Goal: Task Accomplishment & Management: Use online tool/utility

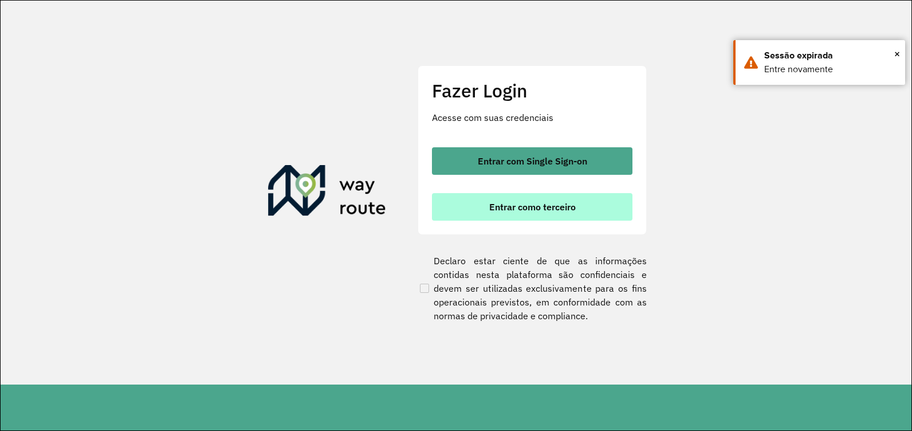
click at [530, 206] on span "Entrar como terceiro" at bounding box center [532, 206] width 86 height 9
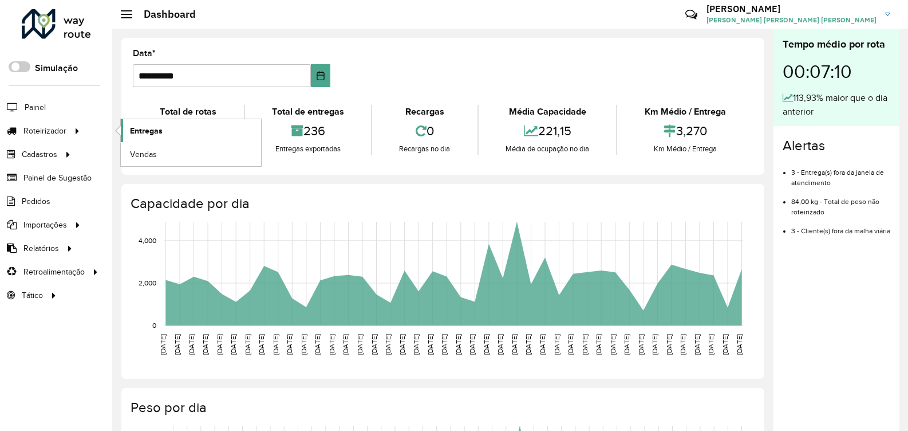
click at [152, 136] on link "Entregas" at bounding box center [191, 130] width 140 height 23
click at [148, 125] on span "Entregas" at bounding box center [146, 131] width 33 height 12
click at [141, 149] on span "Vendas" at bounding box center [144, 154] width 28 height 12
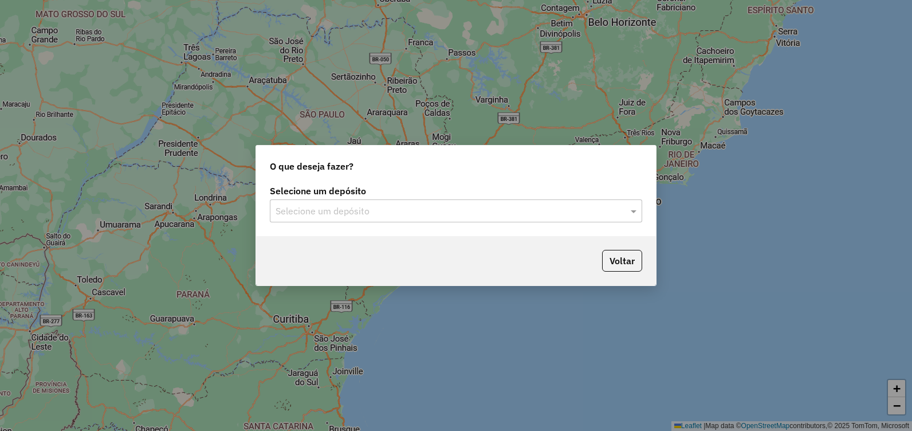
click at [598, 215] on input "text" at bounding box center [444, 211] width 338 height 14
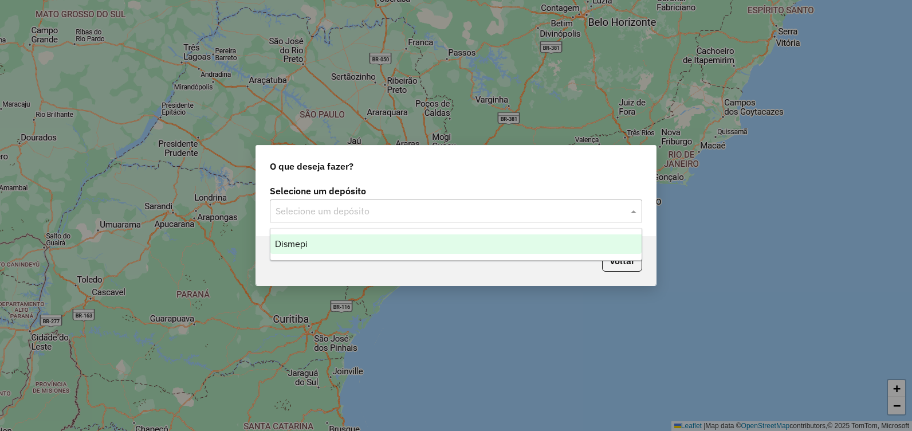
click at [447, 245] on div "Dismepi" at bounding box center [455, 243] width 371 height 19
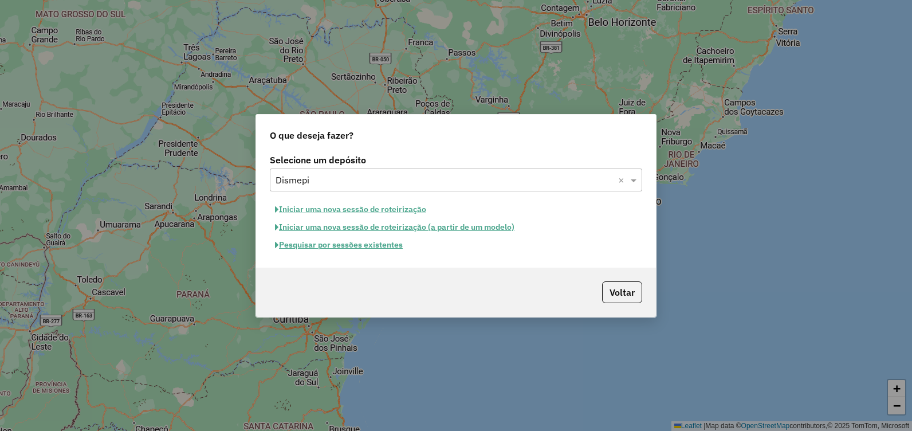
click at [362, 245] on button "Pesquisar por sessões existentes" at bounding box center [339, 245] width 138 height 18
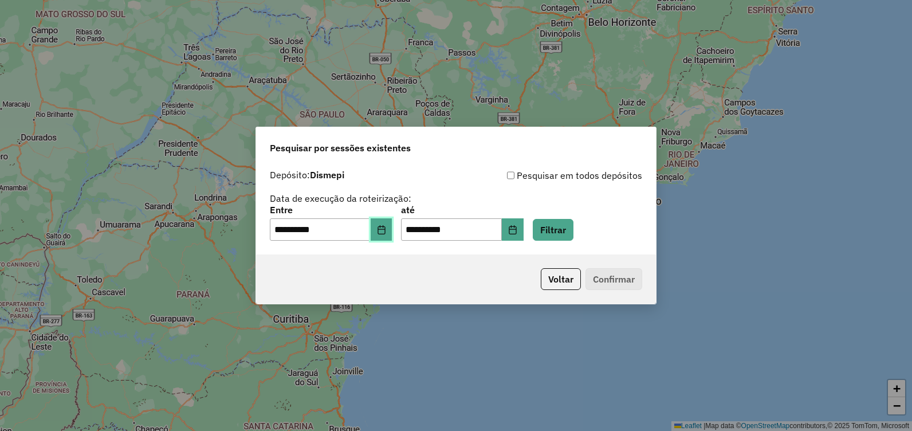
click at [386, 227] on icon "Choose Date" at bounding box center [381, 229] width 9 height 9
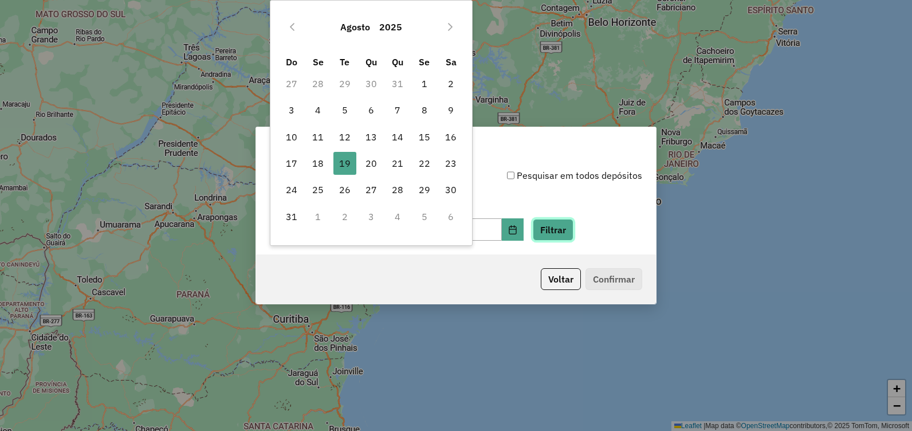
click at [573, 227] on button "Filtrar" at bounding box center [553, 230] width 41 height 22
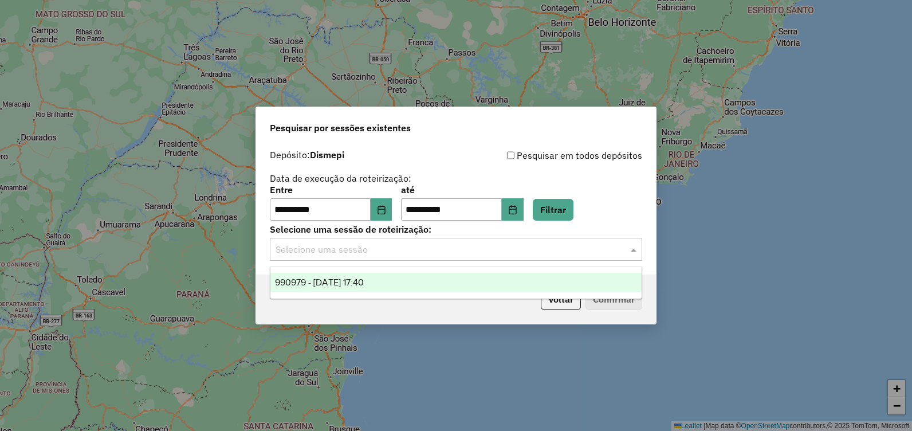
click at [589, 247] on input "text" at bounding box center [444, 250] width 338 height 14
click at [409, 275] on div "990979 - 19/08/2025 17:40" at bounding box center [455, 282] width 371 height 19
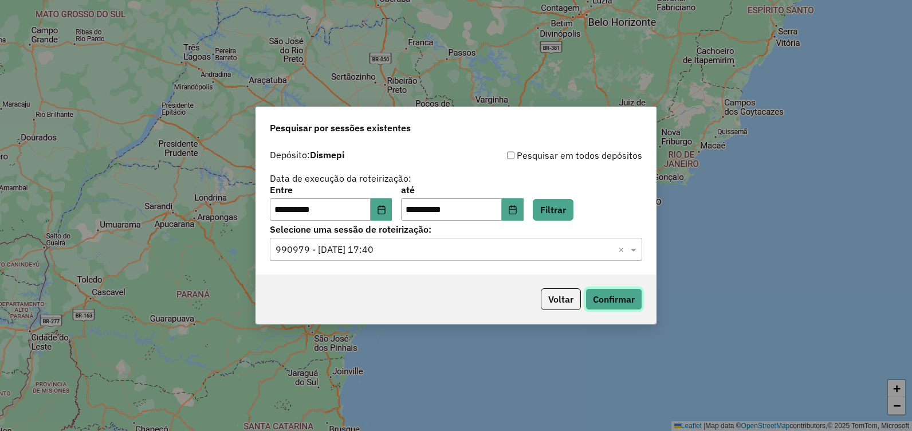
click at [602, 307] on button "Confirmar" at bounding box center [613, 299] width 57 height 22
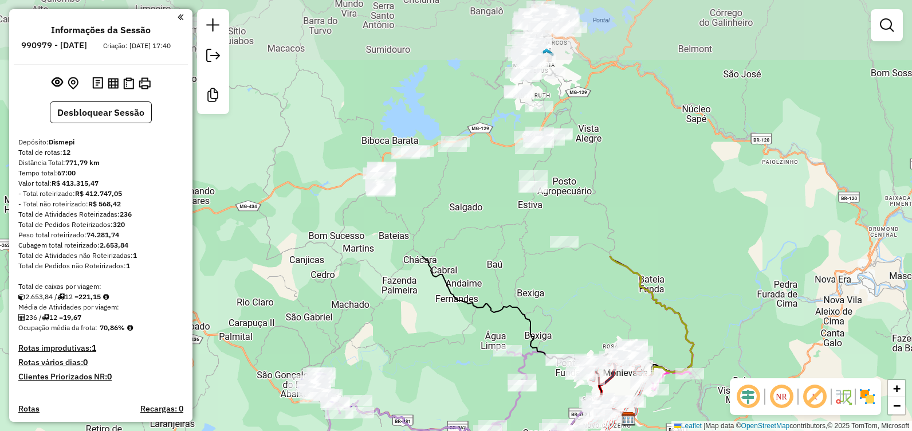
drag, startPoint x: 479, startPoint y: 85, endPoint x: 427, endPoint y: 309, distance: 229.8
click at [420, 331] on div "Janela de atendimento Grade de atendimento Capacidade Transportadoras Veículos …" at bounding box center [456, 215] width 912 height 431
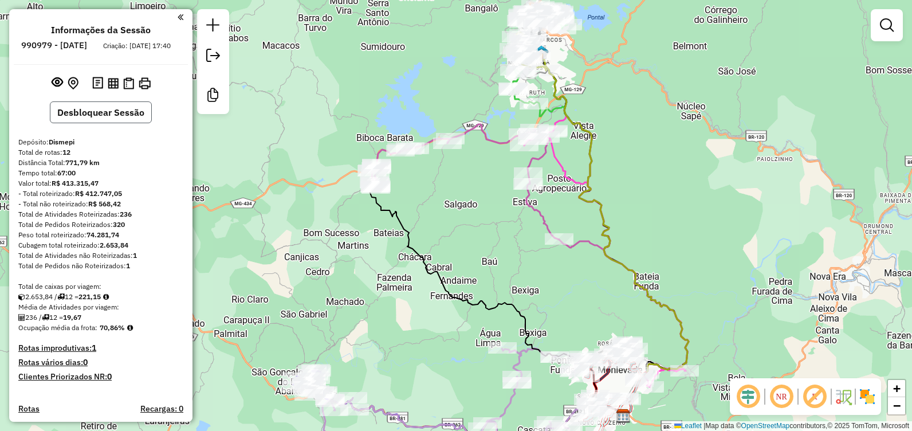
click at [97, 122] on button "Desbloquear Sessão" at bounding box center [101, 112] width 102 height 22
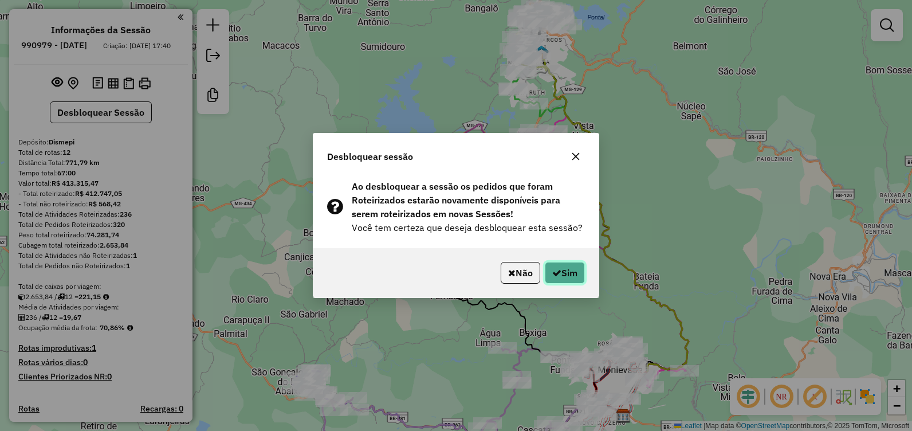
click at [559, 268] on button "Sim" at bounding box center [565, 273] width 40 height 22
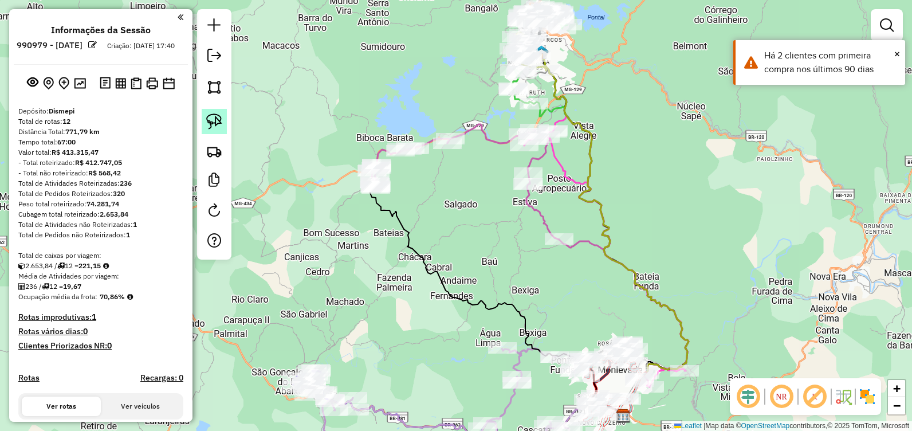
click at [218, 119] on img at bounding box center [214, 121] width 16 height 16
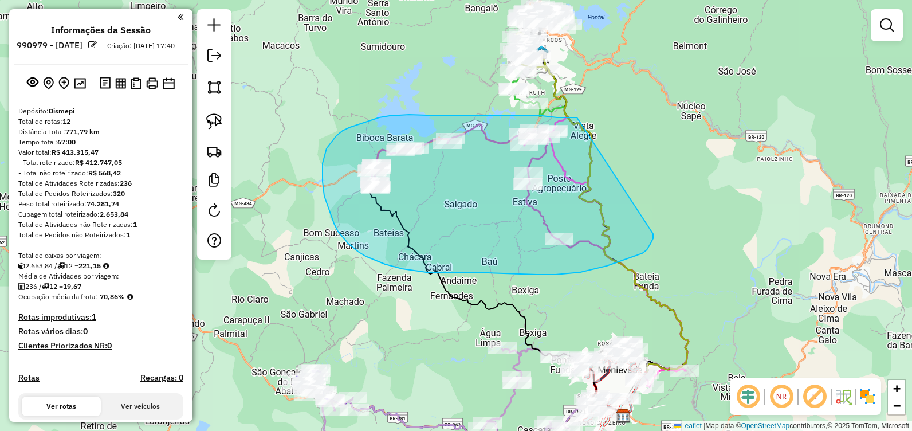
drag, startPoint x: 572, startPoint y: 117, endPoint x: 653, endPoint y: 233, distance: 141.4
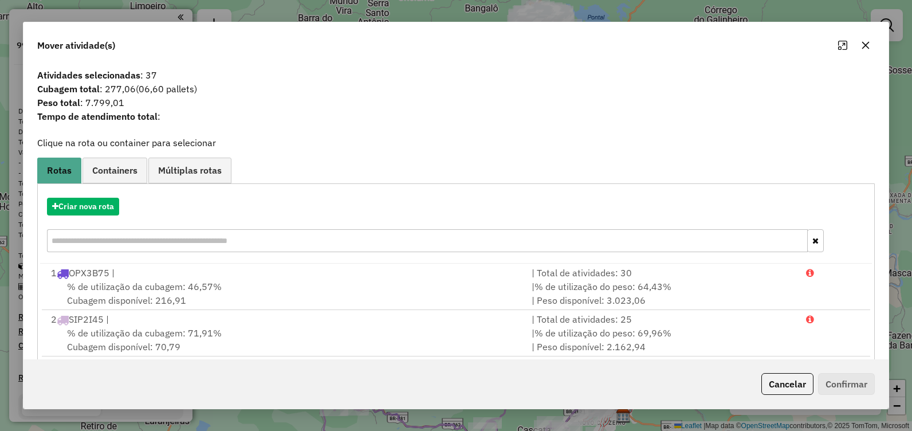
click at [862, 49] on icon "button" at bounding box center [865, 45] width 9 height 9
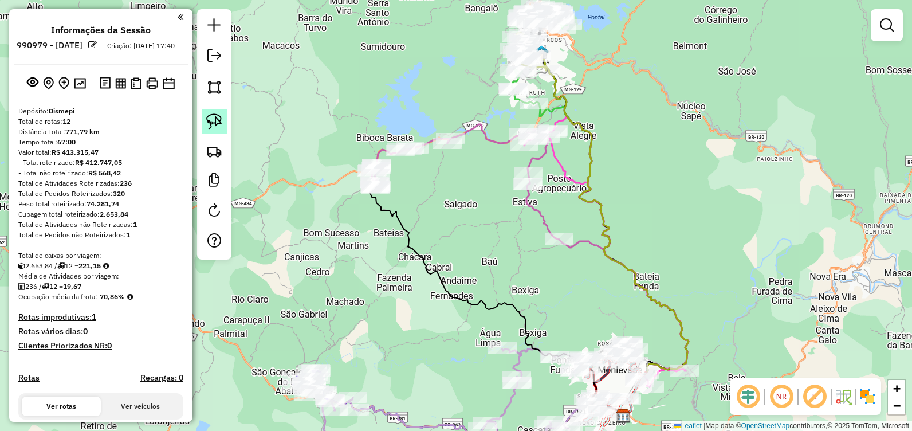
click at [217, 123] on img at bounding box center [214, 121] width 16 height 16
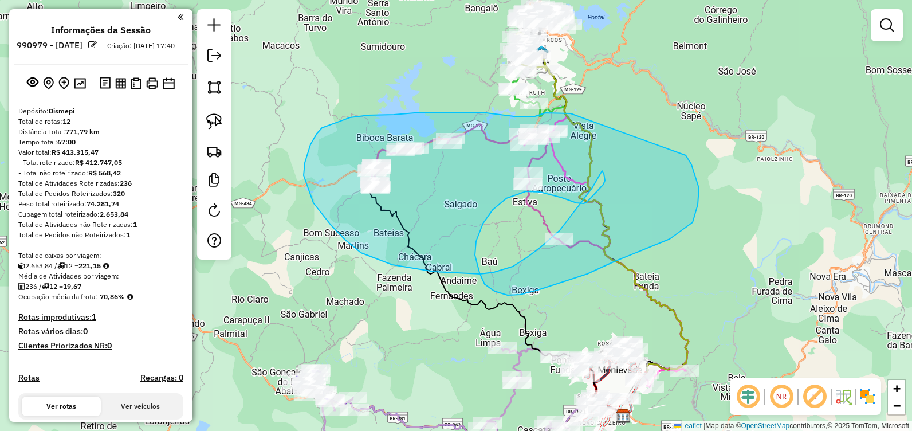
drag, startPoint x: 556, startPoint y: 113, endPoint x: 685, endPoint y: 155, distance: 135.6
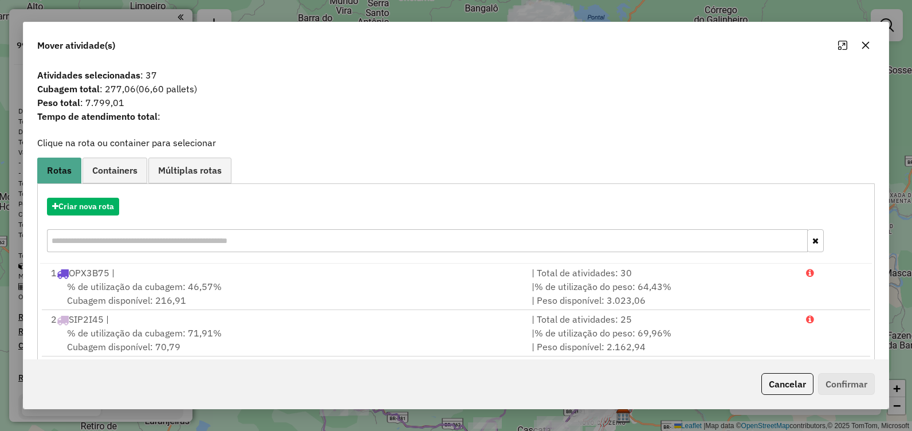
click at [866, 49] on icon "button" at bounding box center [865, 45] width 9 height 9
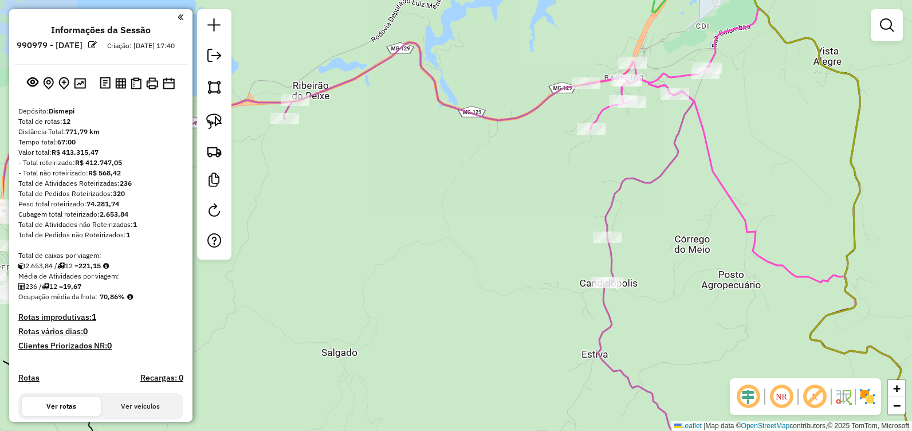
drag, startPoint x: 538, startPoint y: 176, endPoint x: 519, endPoint y: 227, distance: 54.2
click at [519, 227] on div "Janela de atendimento Grade de atendimento Capacidade Transportadoras Veículos …" at bounding box center [456, 215] width 912 height 431
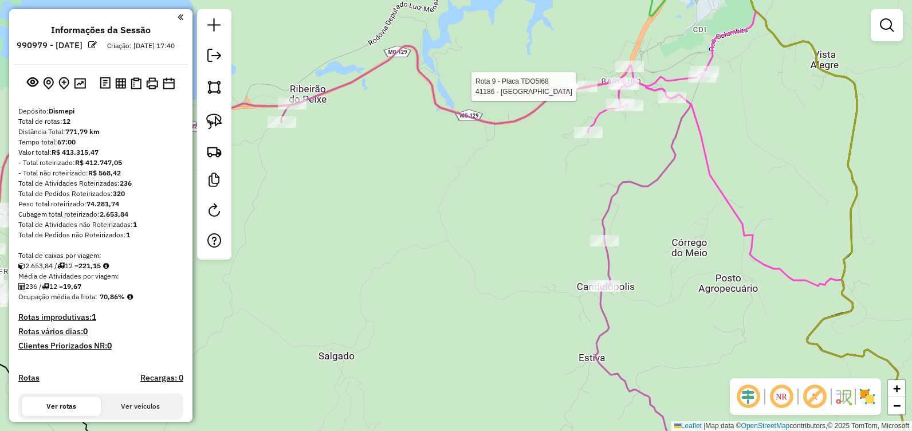
select select "**********"
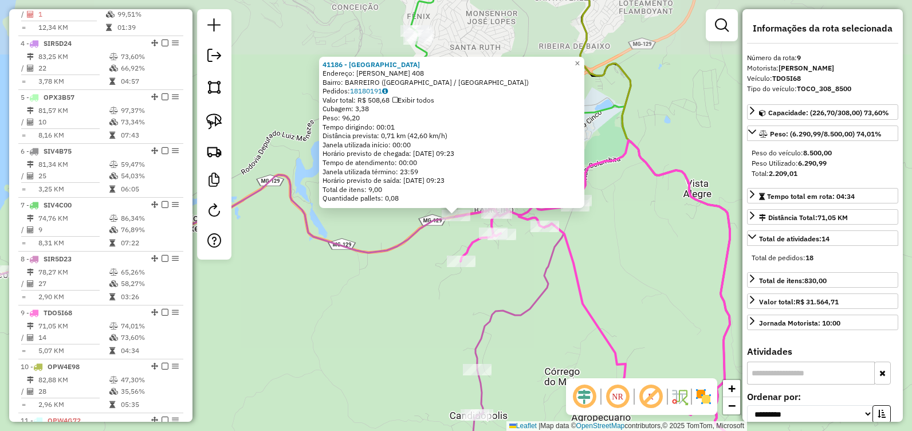
scroll to position [874, 0]
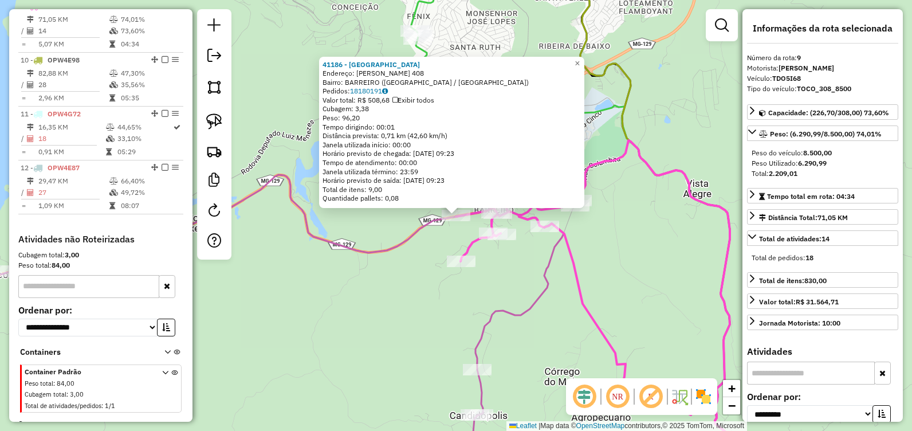
click at [440, 292] on div "41186 - RANCHO DO LEITEIRO Endereço: OLIMPIO DOMINGOS CARDOSO 408 Bairro: BARRE…" at bounding box center [456, 215] width 912 height 431
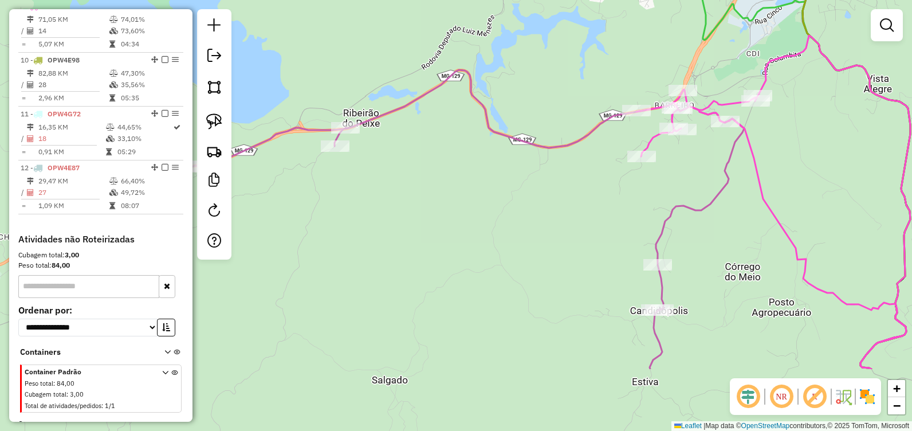
drag, startPoint x: 408, startPoint y: 277, endPoint x: 599, endPoint y: 162, distance: 222.4
click at [596, 164] on div "Janela de atendimento Grade de atendimento Capacidade Transportadoras Veículos …" at bounding box center [456, 215] width 912 height 431
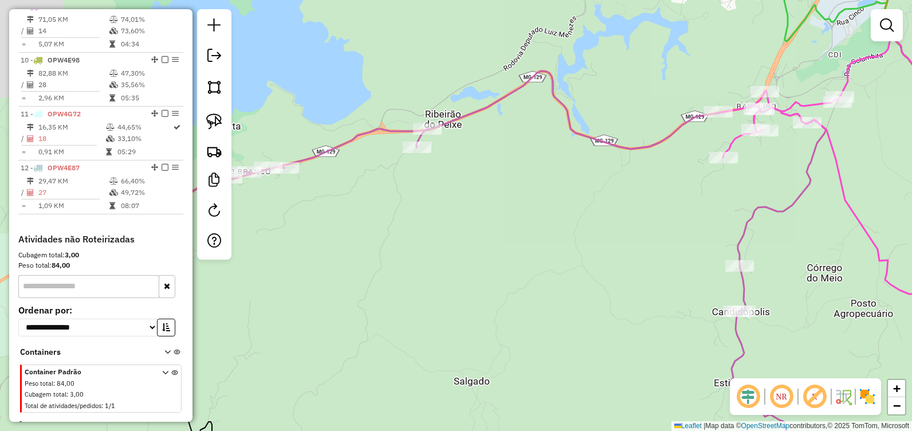
drag, startPoint x: 377, startPoint y: 212, endPoint x: 517, endPoint y: 240, distance: 143.0
click at [511, 241] on div "Janela de atendimento Grade de atendimento Capacidade Transportadoras Veículos …" at bounding box center [456, 215] width 912 height 431
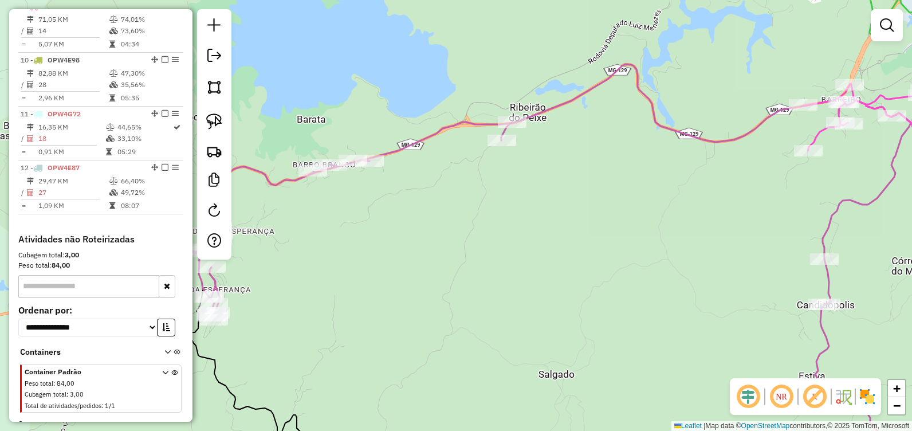
drag, startPoint x: 584, startPoint y: 300, endPoint x: 545, endPoint y: 265, distance: 51.9
click at [546, 266] on div "Janela de atendimento Grade de atendimento Capacidade Transportadoras Veículos …" at bounding box center [456, 215] width 912 height 431
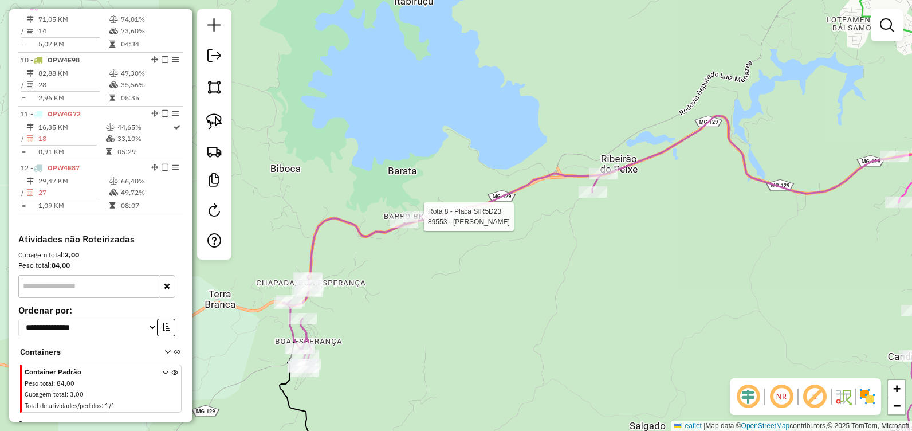
select select "**********"
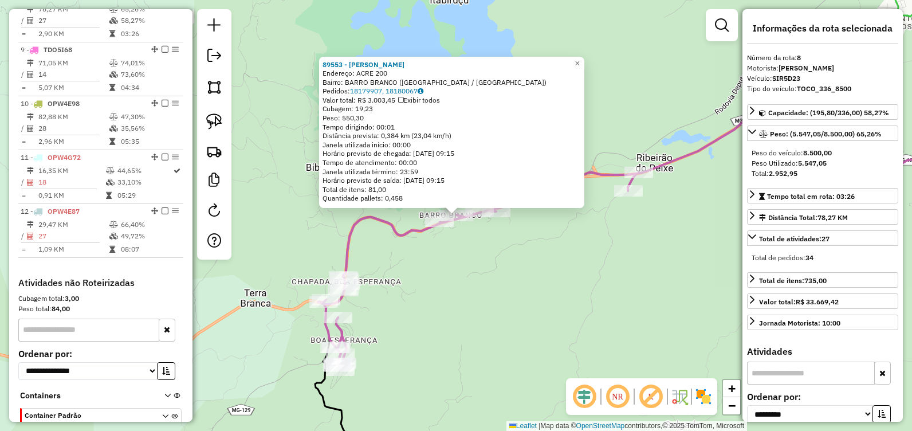
scroll to position [820, 0]
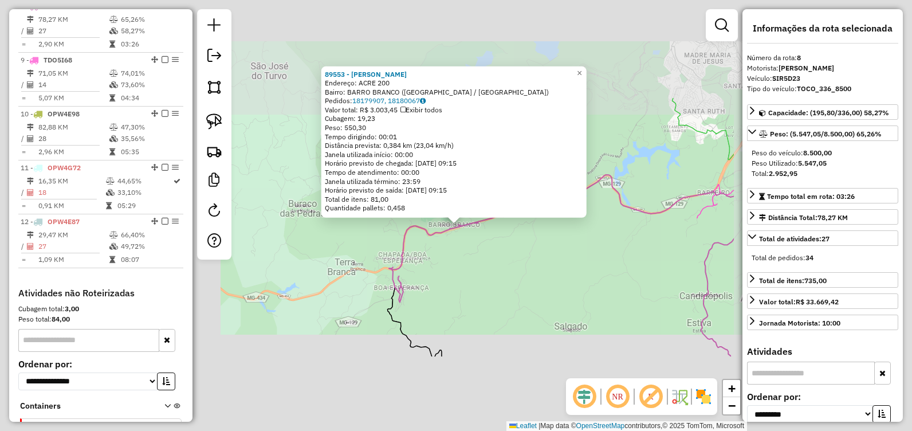
click at [470, 246] on div "89553 - MERCADINHO ESPIGAO Endereço: ACRE 200 Bairro: BARRO BRANCO (ITABIRA / M…" at bounding box center [456, 215] width 912 height 431
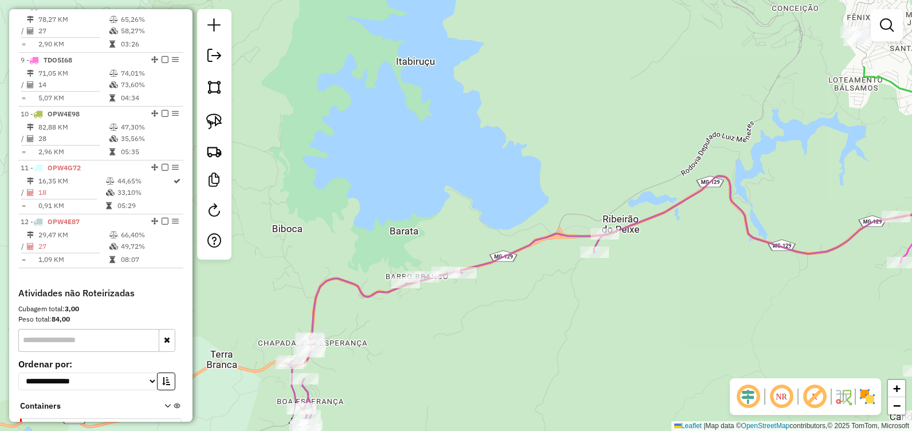
drag, startPoint x: 582, startPoint y: 213, endPoint x: 704, endPoint y: 318, distance: 160.4
click at [706, 319] on div "Janela de atendimento Grade de atendimento Capacidade Transportadoras Veículos …" at bounding box center [456, 215] width 912 height 431
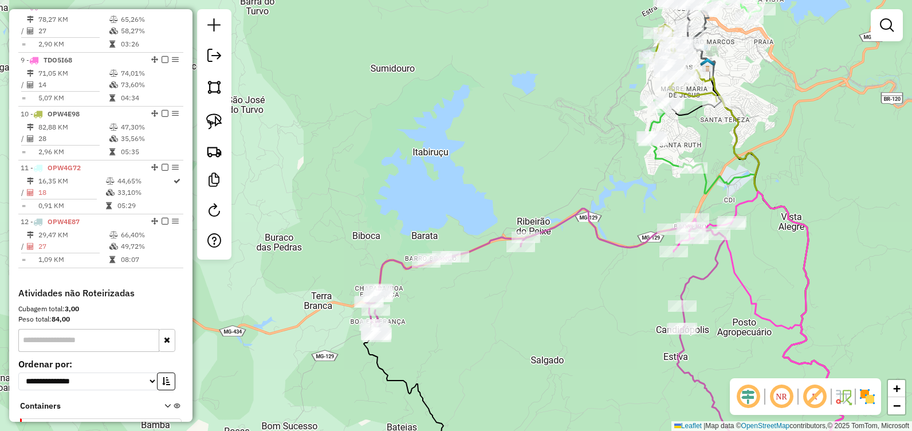
drag, startPoint x: 657, startPoint y: 315, endPoint x: 527, endPoint y: 284, distance: 133.1
click at [528, 284] on div "Janela de atendimento Grade de atendimento Capacidade Transportadoras Veículos …" at bounding box center [456, 215] width 912 height 431
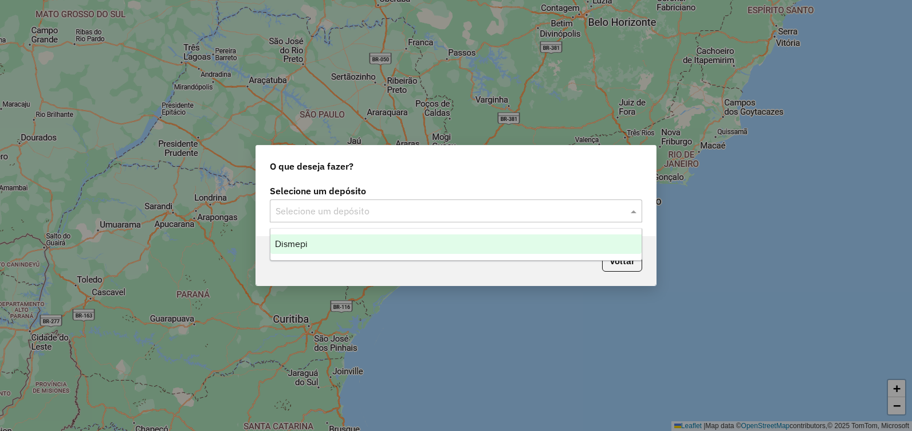
click at [525, 207] on input "text" at bounding box center [444, 211] width 338 height 14
click at [461, 252] on div "Dismepi" at bounding box center [455, 243] width 371 height 19
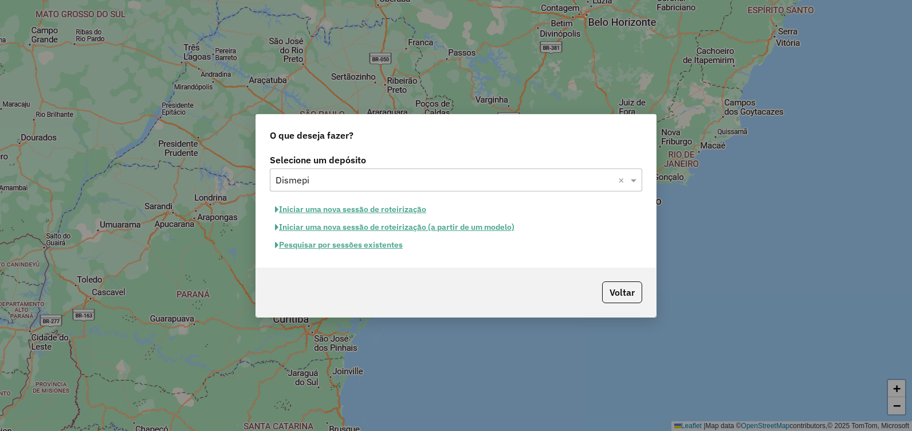
click at [381, 243] on button "Pesquisar por sessões existentes" at bounding box center [339, 245] width 138 height 18
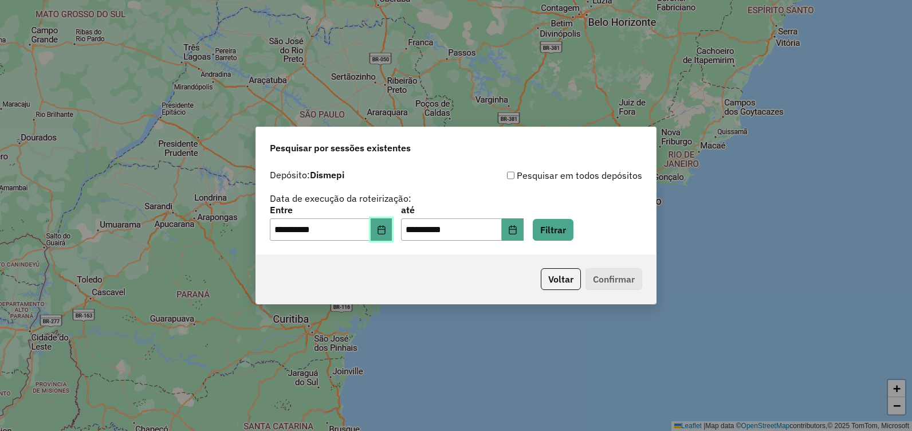
click at [392, 223] on button "Choose Date" at bounding box center [382, 229] width 22 height 23
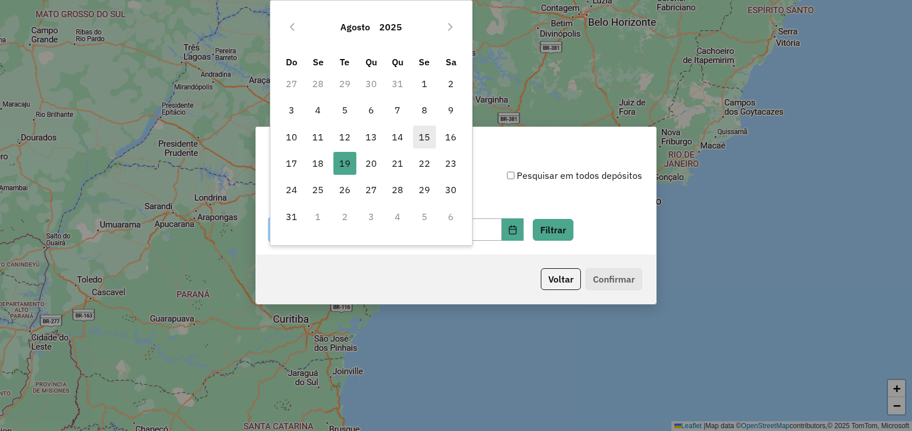
click at [424, 135] on span "15" at bounding box center [424, 136] width 23 height 23
type input "**********"
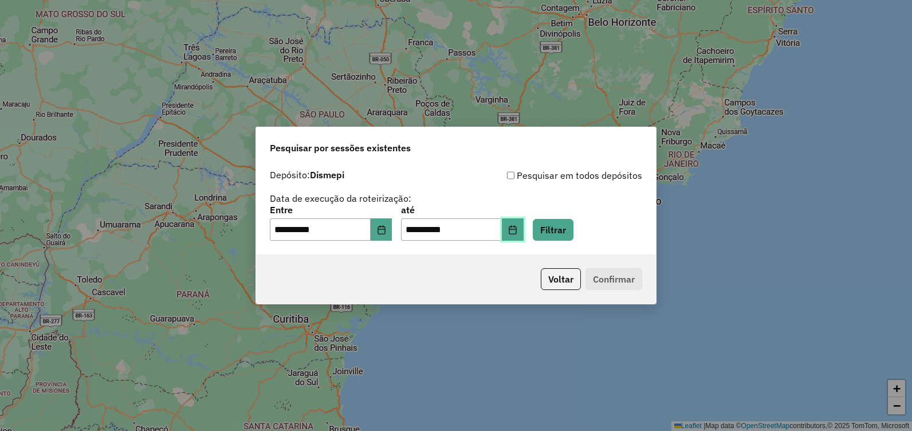
click at [517, 232] on icon "Choose Date" at bounding box center [512, 229] width 9 height 9
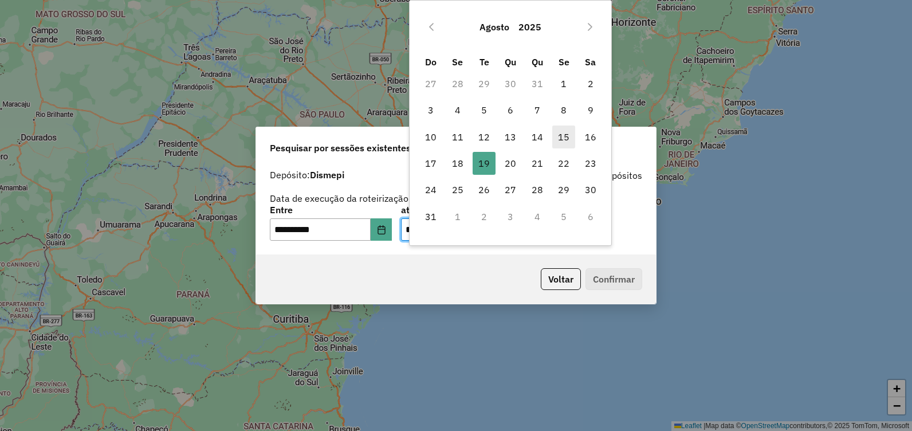
click at [573, 137] on span "15" at bounding box center [563, 136] width 23 height 23
type input "**********"
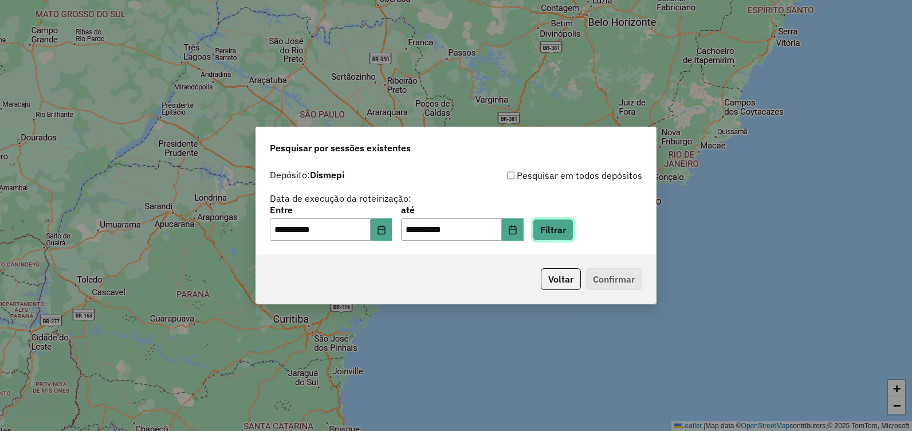
click at [562, 226] on button "Filtrar" at bounding box center [553, 230] width 41 height 22
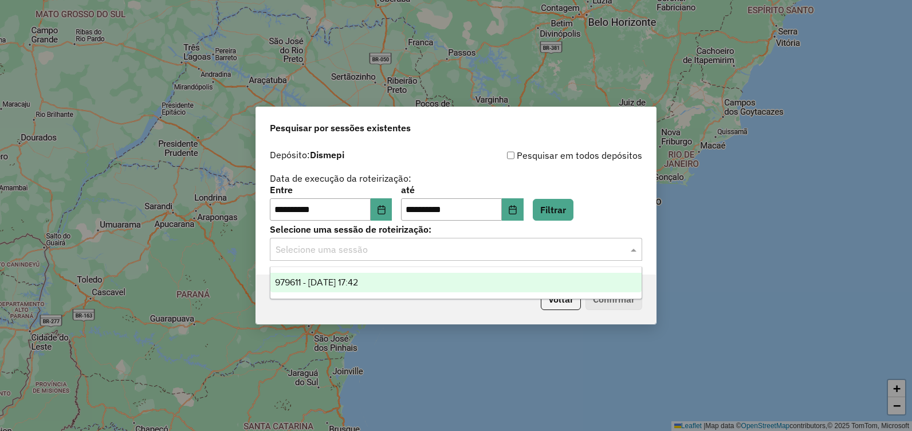
click at [560, 251] on input "text" at bounding box center [444, 250] width 338 height 14
click at [480, 278] on div "979611 - 15/08/2025 17:42" at bounding box center [455, 282] width 371 height 19
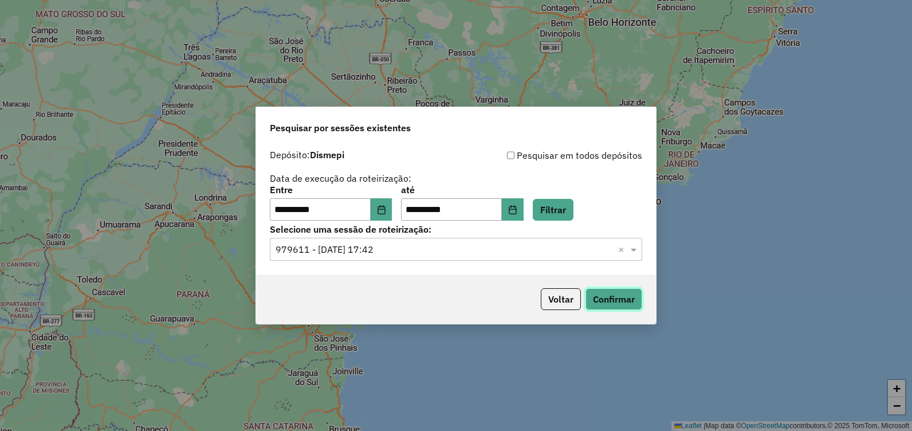
click at [624, 304] on button "Confirmar" at bounding box center [613, 299] width 57 height 22
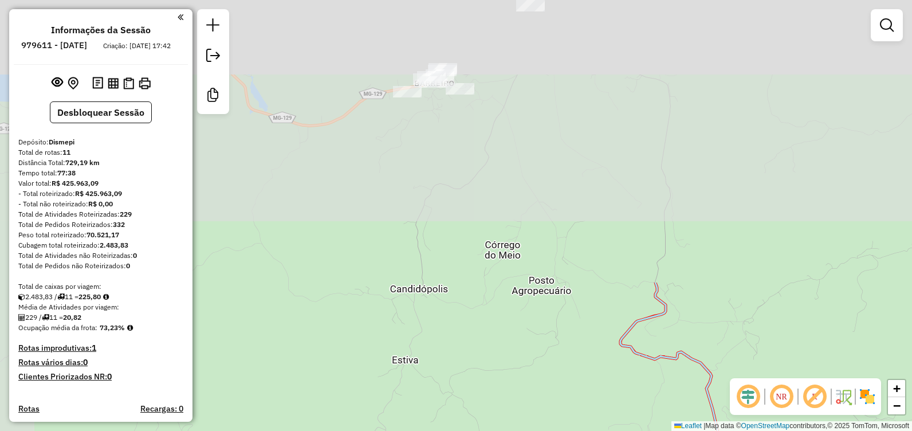
drag, startPoint x: 446, startPoint y: 56, endPoint x: 491, endPoint y: 388, distance: 334.7
click at [491, 388] on div "Janela de atendimento Grade de atendimento Capacidade Transportadoras Veículos …" at bounding box center [456, 215] width 912 height 431
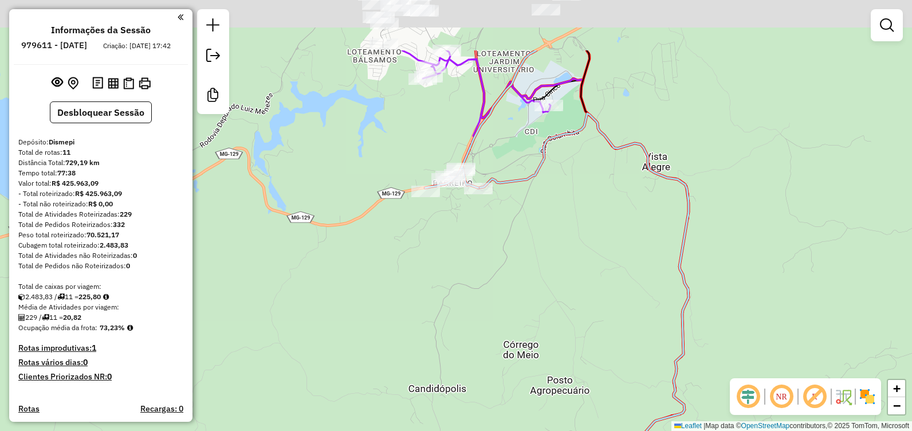
drag, startPoint x: 502, startPoint y: 211, endPoint x: 531, endPoint y: 389, distance: 180.5
click at [530, 400] on div "Janela de atendimento Grade de atendimento Capacidade Transportadoras Veículos …" at bounding box center [456, 215] width 912 height 431
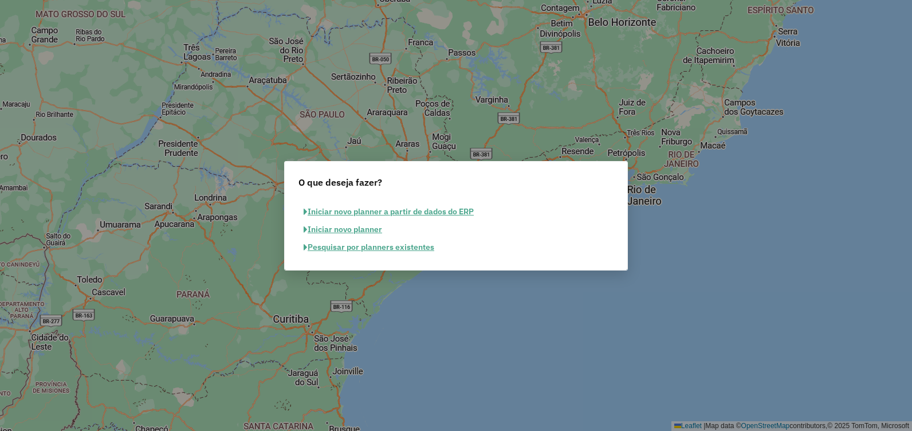
click at [352, 250] on button "Pesquisar por planners existentes" at bounding box center [368, 247] width 141 height 18
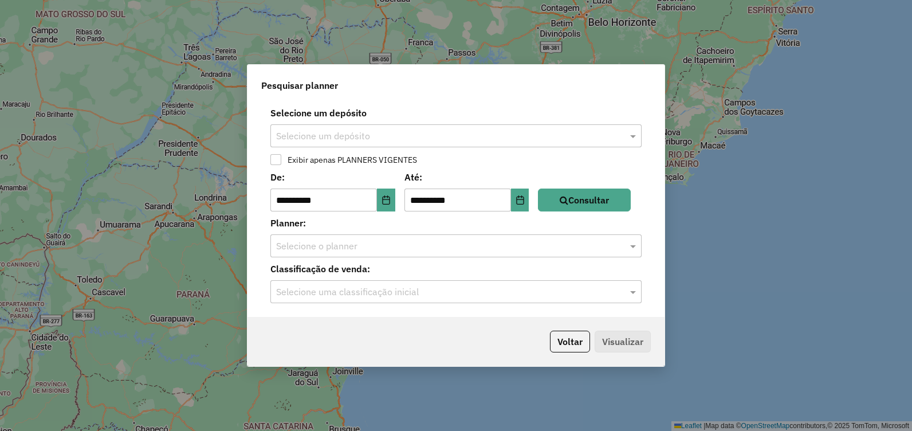
click at [468, 133] on input "text" at bounding box center [444, 136] width 337 height 14
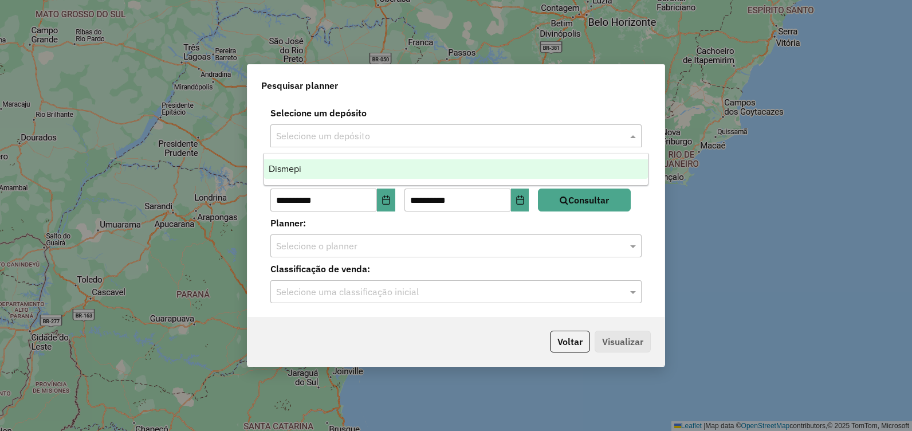
click at [444, 171] on div "Dismepi" at bounding box center [456, 168] width 384 height 19
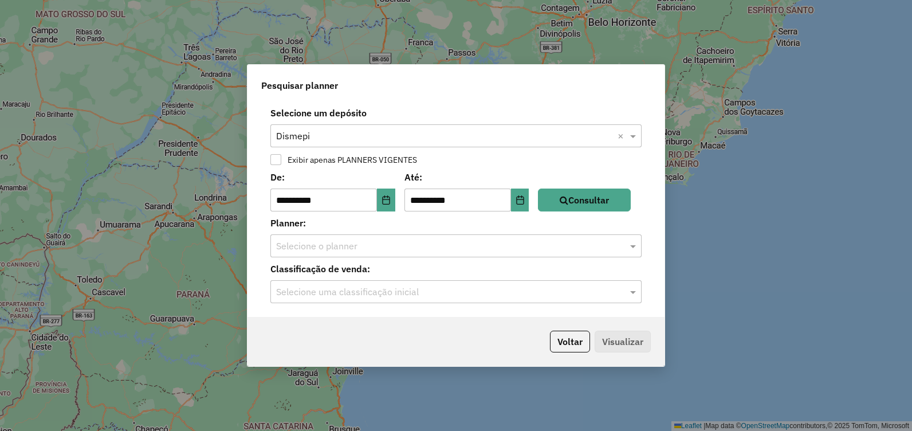
click at [275, 157] on div at bounding box center [275, 159] width 11 height 11
click at [637, 250] on span at bounding box center [634, 246] width 14 height 14
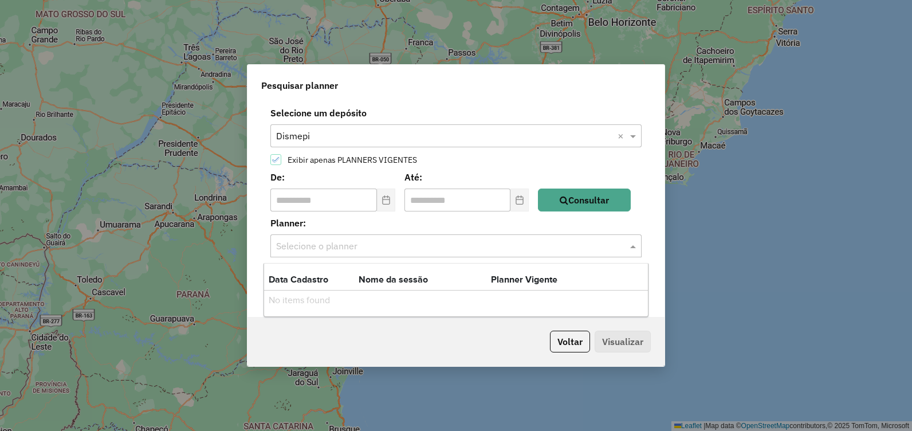
click at [653, 228] on div "Planner: Selecione o planner" at bounding box center [455, 236] width 403 height 41
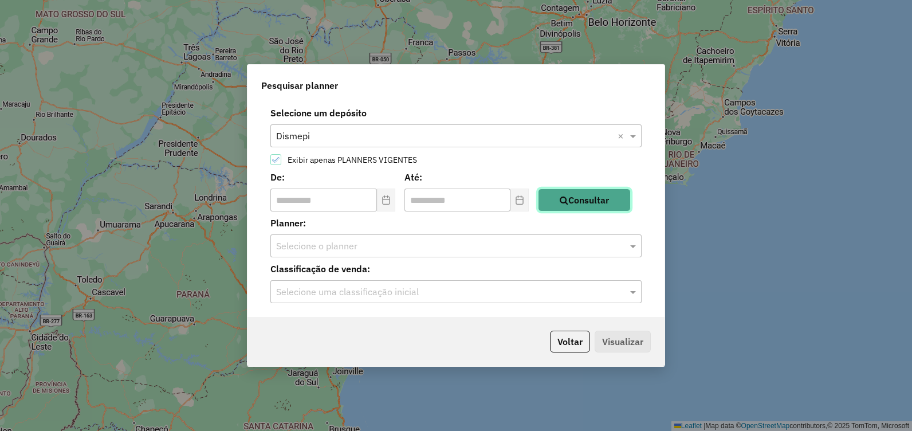
click at [605, 199] on button "Consultar" at bounding box center [584, 199] width 93 height 23
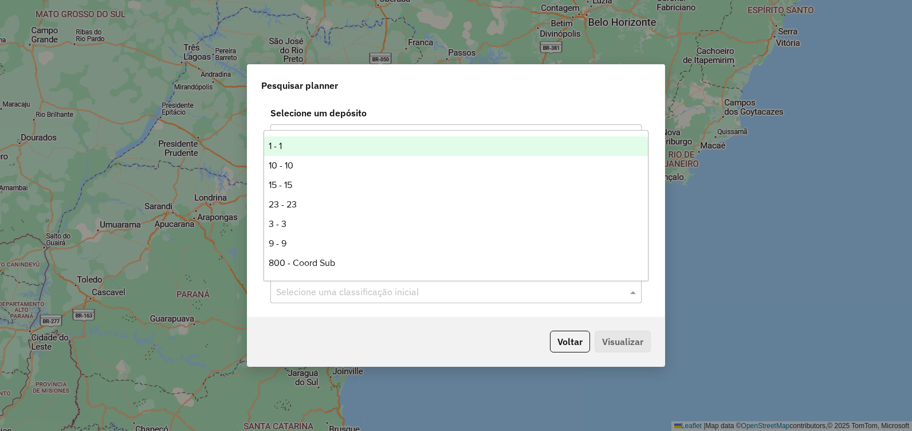
click at [632, 289] on span at bounding box center [634, 292] width 14 height 14
click at [576, 104] on div "**********" at bounding box center [455, 208] width 417 height 215
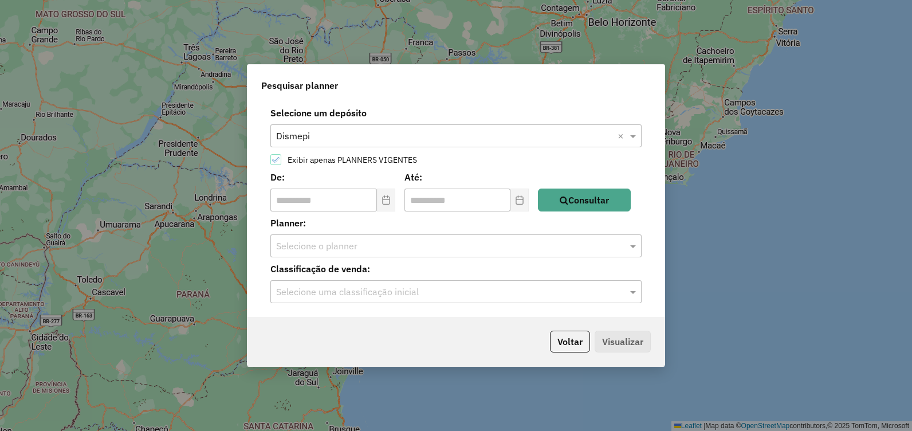
click at [600, 234] on div "Planner: Selecione o planner" at bounding box center [455, 236] width 403 height 41
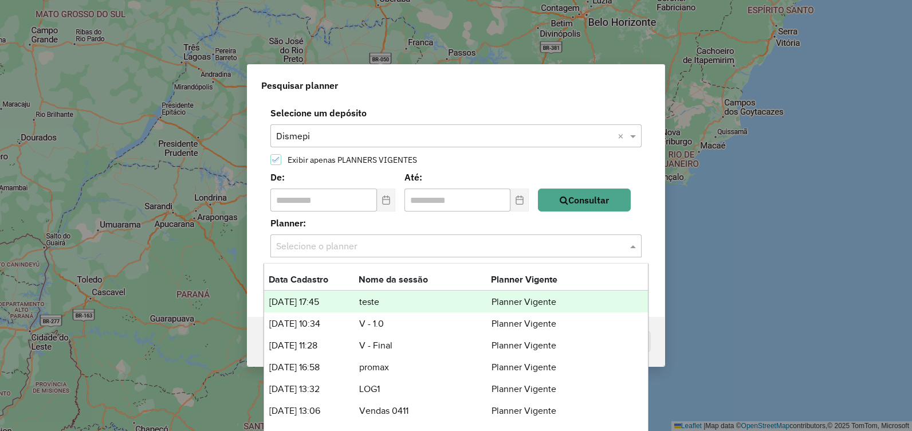
click at [606, 246] on input "text" at bounding box center [444, 246] width 337 height 14
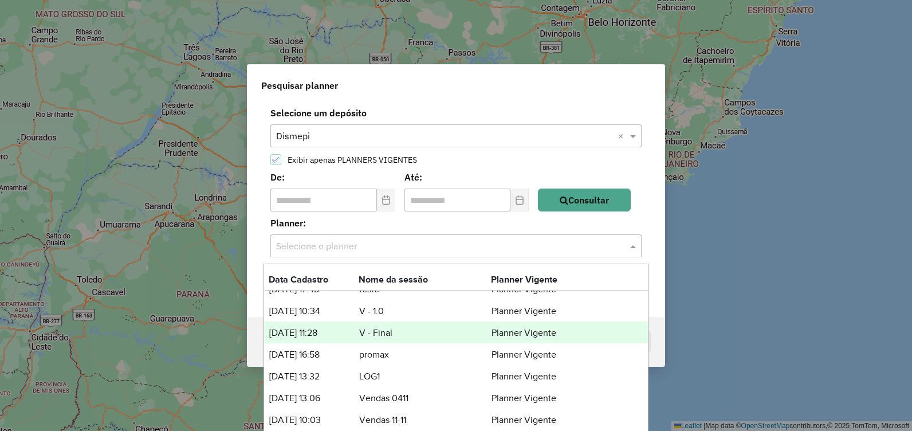
scroll to position [15, 0]
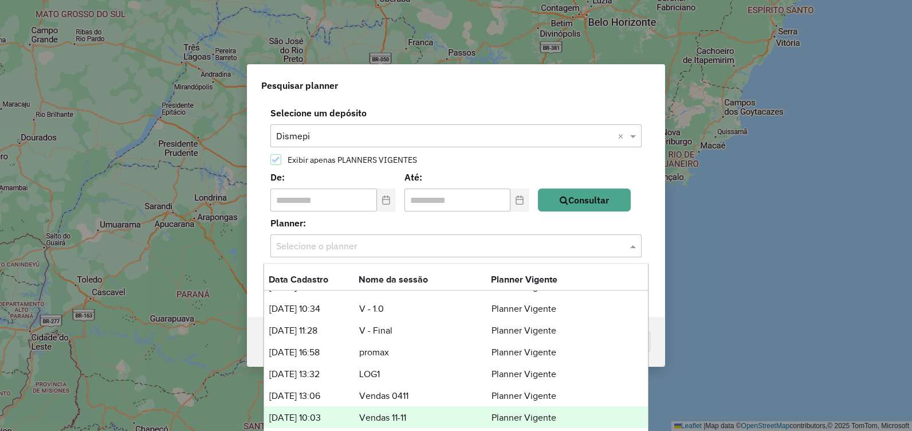
click at [430, 420] on td "Vendas 11-11" at bounding box center [424, 417] width 132 height 15
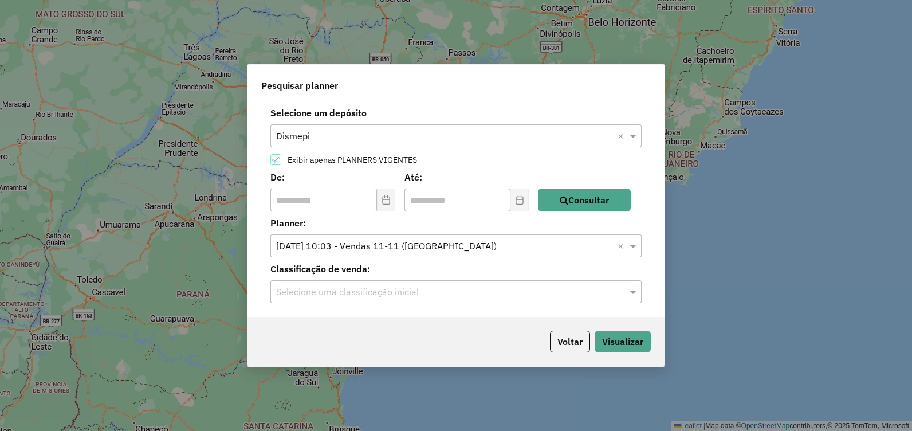
click at [604, 289] on input "text" at bounding box center [444, 292] width 337 height 14
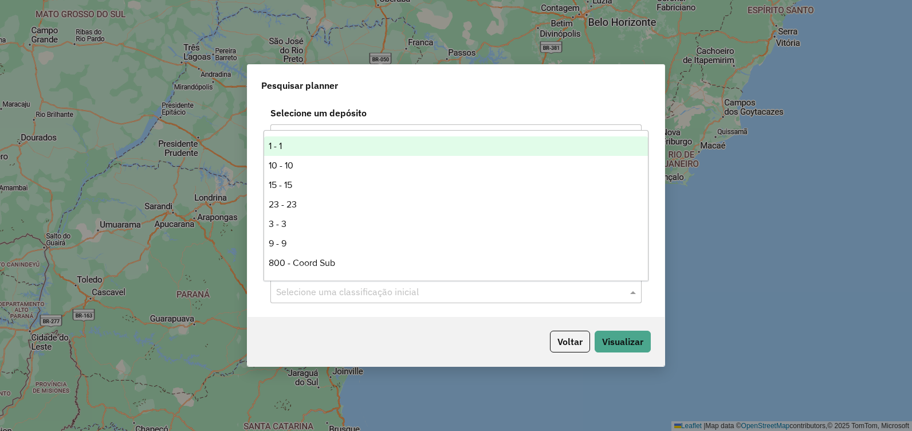
click at [425, 137] on div "1 - 1" at bounding box center [456, 145] width 384 height 19
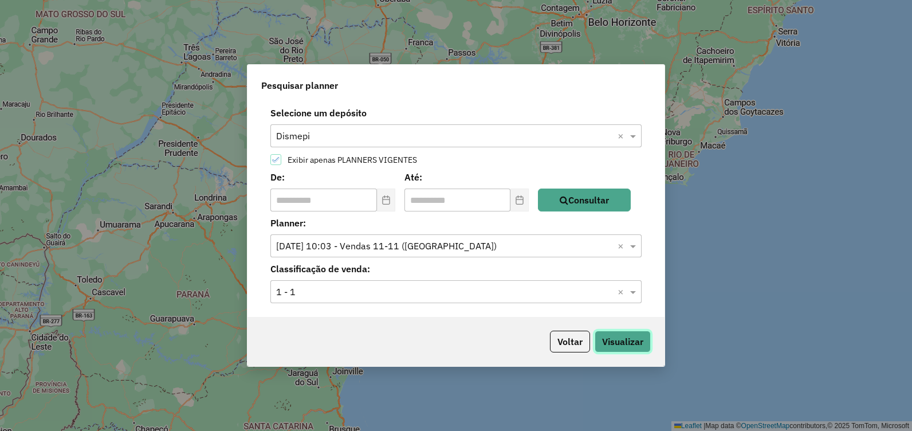
click at [622, 341] on button "Visualizar" at bounding box center [622, 341] width 56 height 22
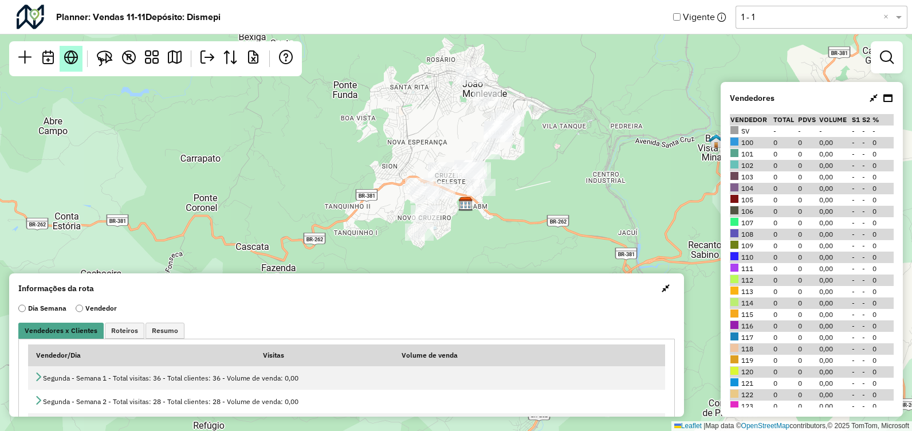
click at [65, 58] on em at bounding box center [71, 57] width 14 height 14
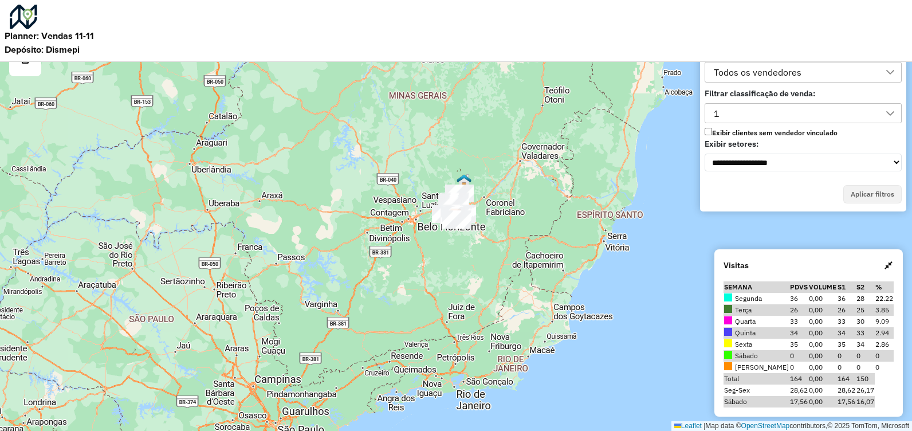
click at [895, 110] on div at bounding box center [890, 113] width 22 height 19
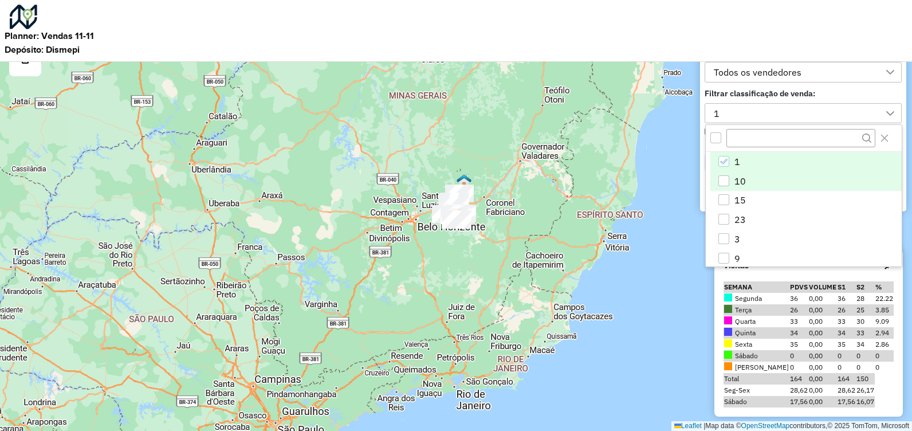
click at [810, 182] on li "10" at bounding box center [805, 180] width 191 height 19
click at [875, 108] on div "1, 10" at bounding box center [795, 113] width 170 height 19
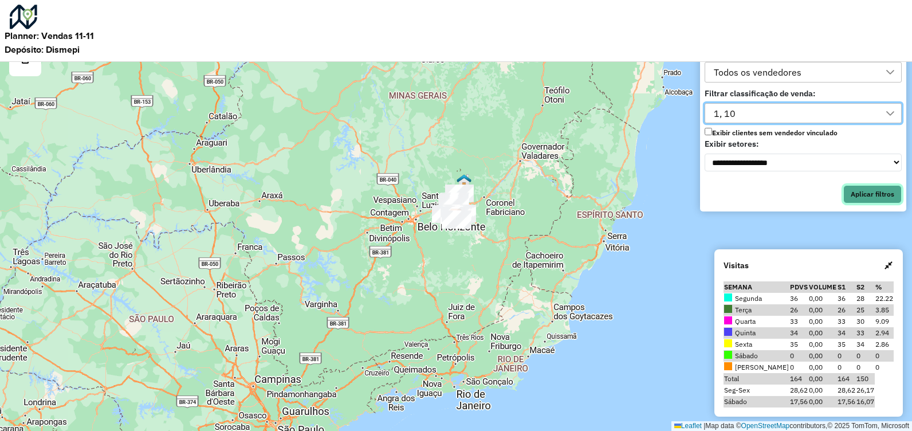
click at [871, 196] on button "Aplicar filtros" at bounding box center [872, 194] width 58 height 18
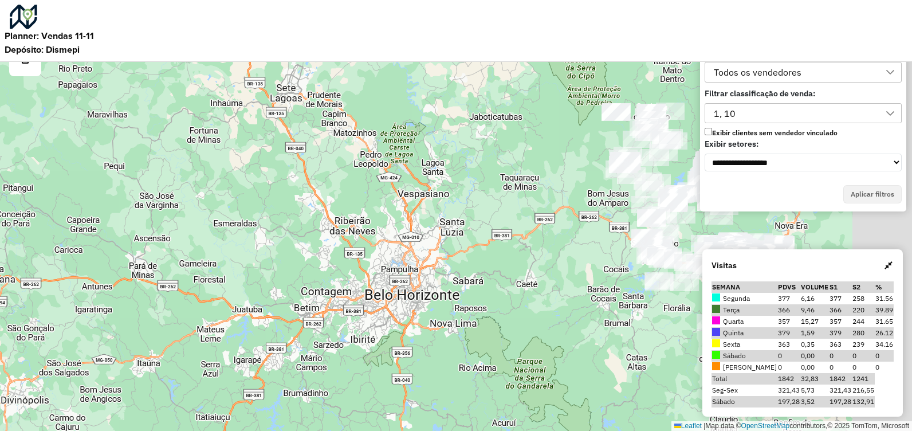
drag, startPoint x: 598, startPoint y: 199, endPoint x: 449, endPoint y: 376, distance: 231.7
click at [269, 430] on html "**********" at bounding box center [456, 215] width 912 height 431
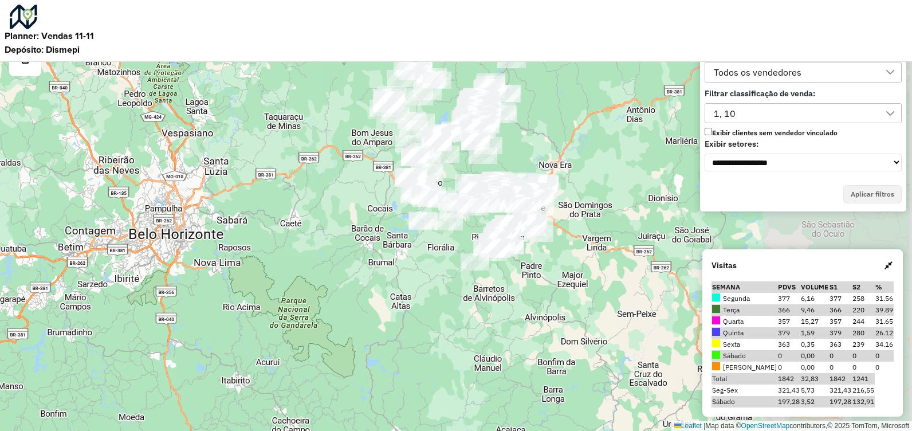
drag, startPoint x: 484, startPoint y: 304, endPoint x: 323, endPoint y: 227, distance: 178.6
click at [323, 227] on div "Leaflet | Map data © OpenStreetMap contributors,© 2025 TomTom, Microsoft" at bounding box center [456, 215] width 912 height 431
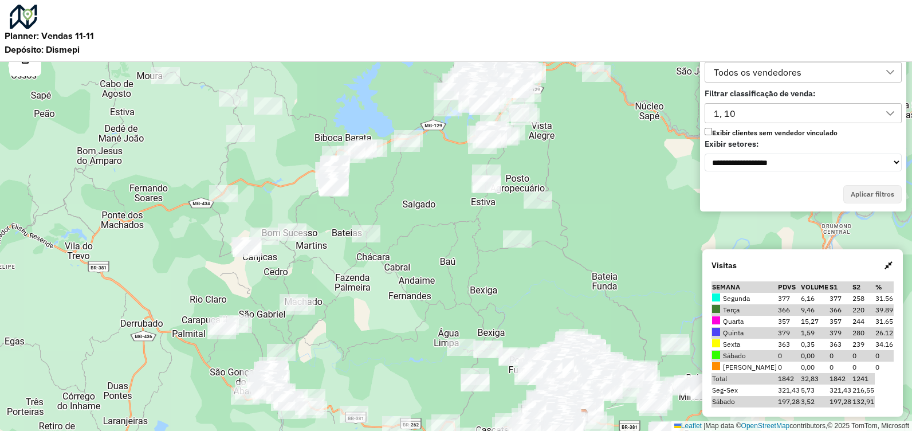
drag, startPoint x: 398, startPoint y: 128, endPoint x: 378, endPoint y: 299, distance: 172.4
click at [376, 361] on div "Leaflet | Map data © OpenStreetMap contributors,© 2025 TomTom, Microsoft" at bounding box center [456, 215] width 912 height 431
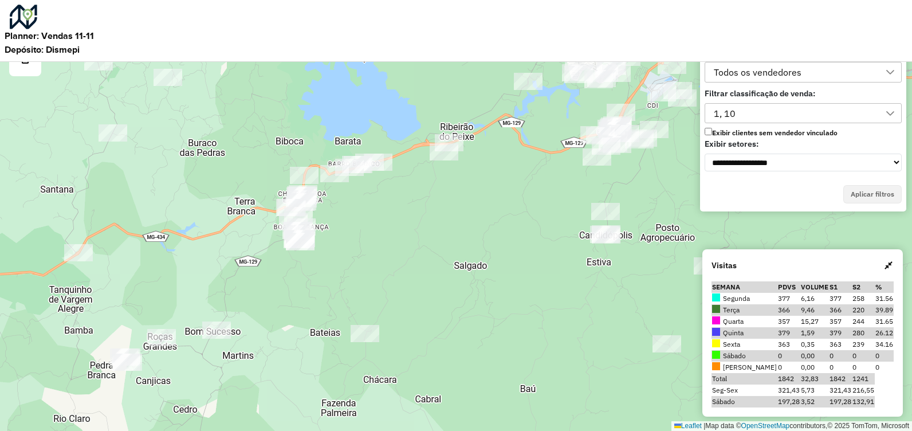
drag, startPoint x: 439, startPoint y: 196, endPoint x: 418, endPoint y: 220, distance: 31.6
click at [422, 219] on div "Leaflet | Map data © OpenStreetMap contributors,© 2025 TomTom, Microsoft" at bounding box center [456, 215] width 912 height 431
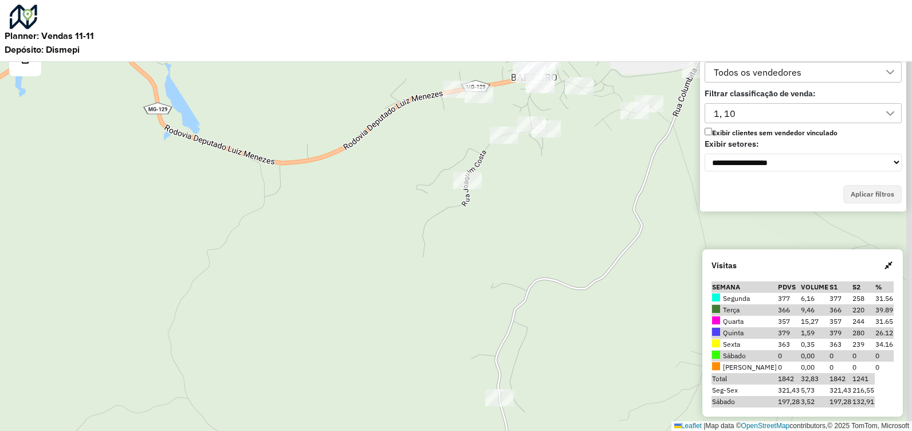
drag, startPoint x: 594, startPoint y: 236, endPoint x: 572, endPoint y: 257, distance: 30.4
click at [580, 277] on div "Leaflet | Map data © OpenStreetMap contributors,© 2025 TomTom, Microsoft" at bounding box center [456, 215] width 912 height 431
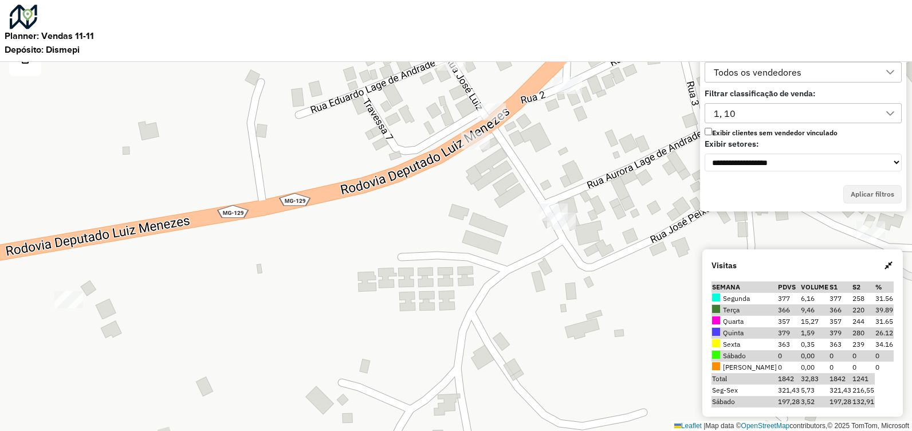
drag, startPoint x: 476, startPoint y: 132, endPoint x: 500, endPoint y: 218, distance: 89.2
click at [501, 217] on div "Leaflet | Map data © OpenStreetMap contributors,© 2025 TomTom, Microsoft" at bounding box center [456, 215] width 912 height 431
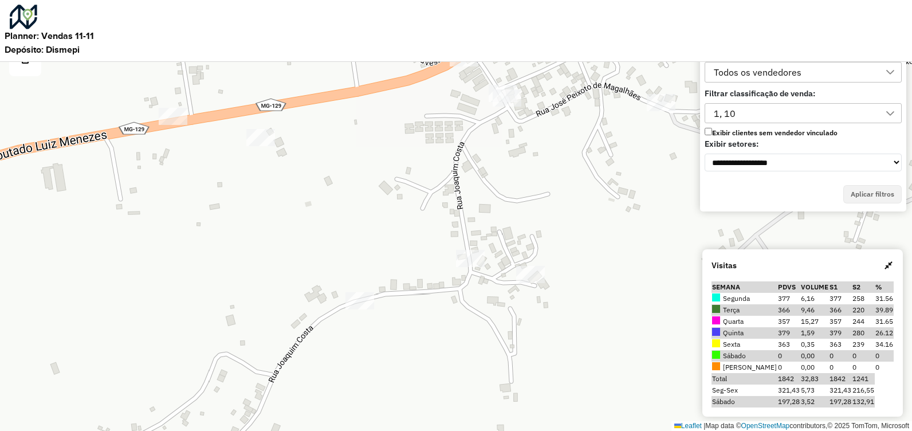
drag, startPoint x: 470, startPoint y: 254, endPoint x: 458, endPoint y: 170, distance: 84.5
click at [458, 170] on div "Leaflet | Map data © OpenStreetMap contributors,© 2025 TomTom, Microsoft" at bounding box center [456, 215] width 912 height 431
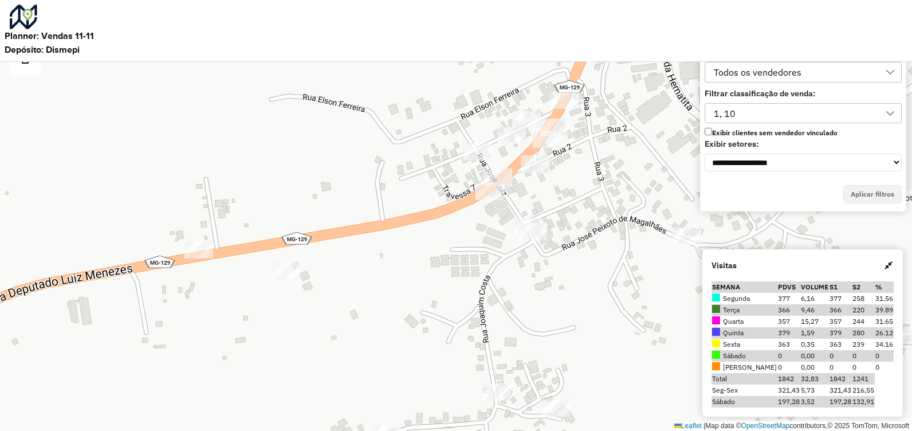
drag, startPoint x: 452, startPoint y: 216, endPoint x: 476, endPoint y: 337, distance: 123.3
click at [476, 337] on div "Leaflet | Map data © OpenStreetMap contributors,© 2025 TomTom, Microsoft" at bounding box center [456, 215] width 912 height 431
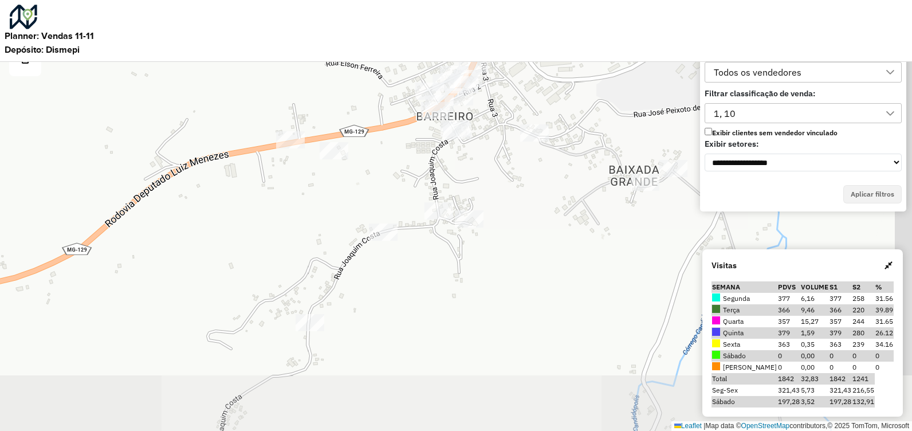
drag, startPoint x: 429, startPoint y: 248, endPoint x: 423, endPoint y: 207, distance: 41.1
click at [417, 201] on div "Leaflet | Map data © OpenStreetMap contributors,© 2025 TomTom, Microsoft" at bounding box center [456, 215] width 912 height 431
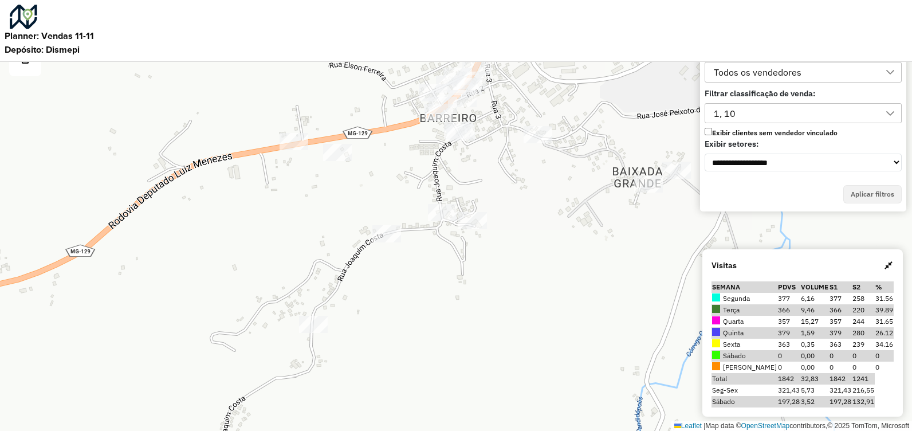
drag, startPoint x: 438, startPoint y: 197, endPoint x: 435, endPoint y: 261, distance: 64.2
click at [435, 278] on div "Leaflet | Map data © OpenStreetMap contributors,© 2025 TomTom, Microsoft" at bounding box center [456, 215] width 912 height 431
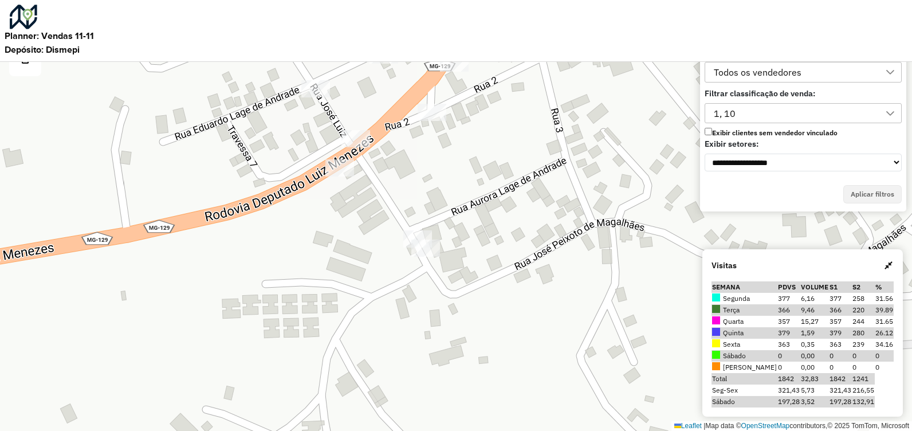
drag, startPoint x: 394, startPoint y: 200, endPoint x: 390, endPoint y: 148, distance: 51.7
click at [392, 201] on div "Leaflet | Map data © OpenStreetMap contributors,© 2025 TomTom, Microsoft" at bounding box center [456, 215] width 912 height 431
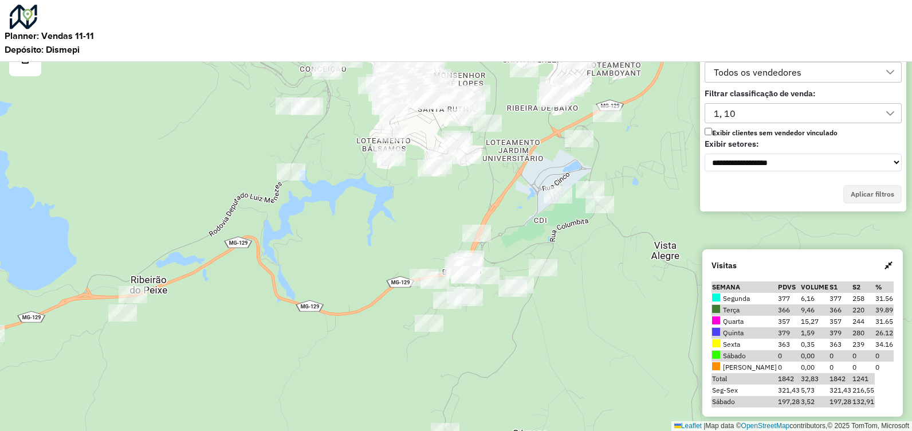
drag, startPoint x: 514, startPoint y: 300, endPoint x: 543, endPoint y: 354, distance: 61.7
click at [543, 354] on div "Leaflet | Map data © OpenStreetMap contributors,© 2025 TomTom, Microsoft" at bounding box center [456, 215] width 912 height 431
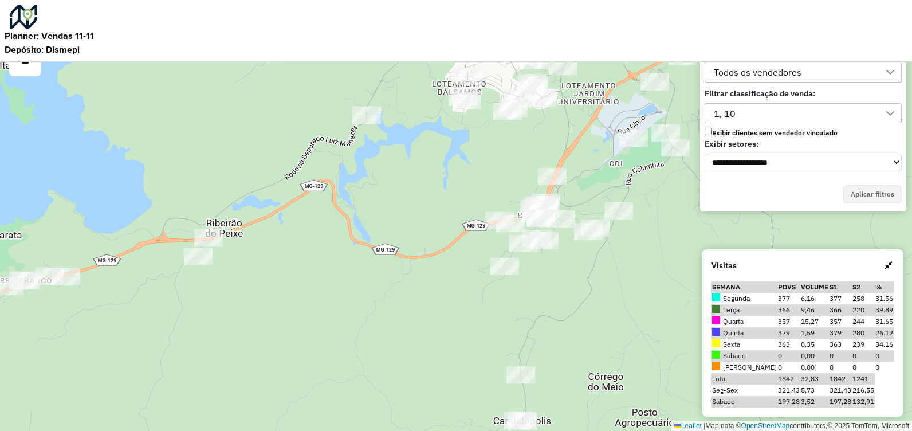
drag, startPoint x: 377, startPoint y: 197, endPoint x: 452, endPoint y: 151, distance: 88.2
click at [450, 145] on div "Leaflet | Map data © OpenStreetMap contributors,© 2025 TomTom, Microsoft" at bounding box center [456, 215] width 912 height 431
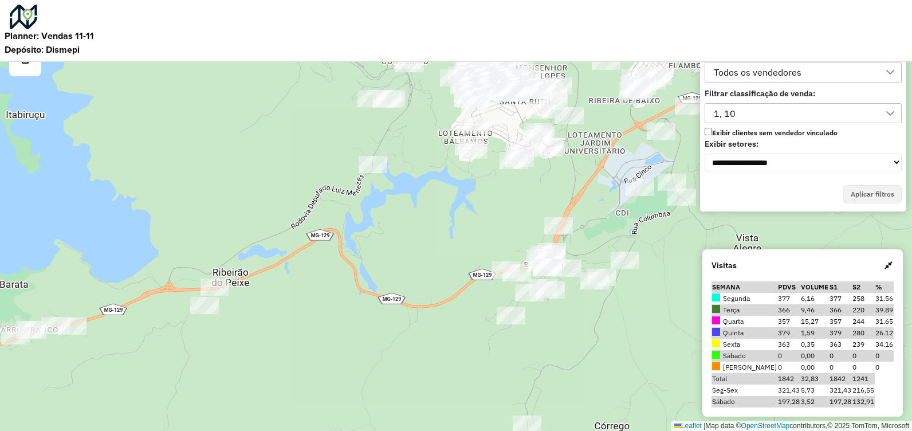
drag, startPoint x: 486, startPoint y: 174, endPoint x: 487, endPoint y: 187, distance: 12.7
click at [487, 187] on div "Leaflet | Map data © OpenStreetMap contributors,© 2025 TomTom, Microsoft" at bounding box center [456, 215] width 912 height 431
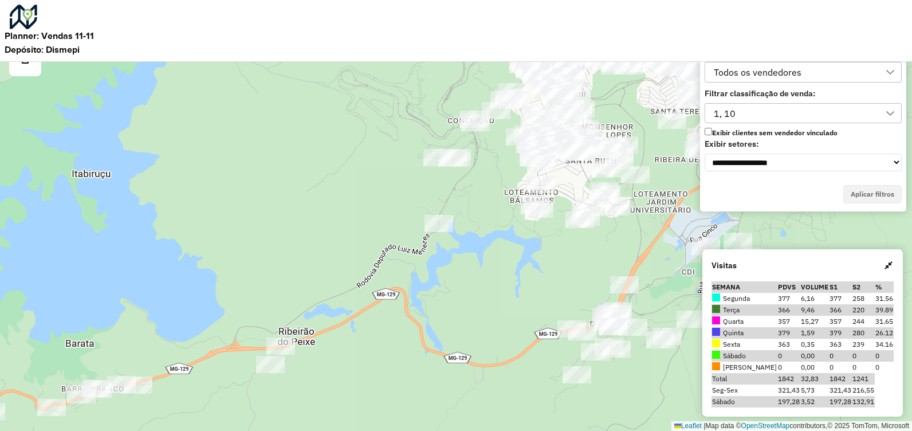
drag, startPoint x: 260, startPoint y: 257, endPoint x: 317, endPoint y: 244, distance: 58.6
click at [315, 246] on div "Leaflet | Map data © OpenStreetMap contributors,© 2025 TomTom, Microsoft" at bounding box center [456, 215] width 912 height 431
drag, startPoint x: 498, startPoint y: 341, endPoint x: 471, endPoint y: 336, distance: 28.1
click at [545, 326] on div "Leaflet | Map data © OpenStreetMap contributors,© 2025 TomTom, Microsoft" at bounding box center [456, 215] width 912 height 431
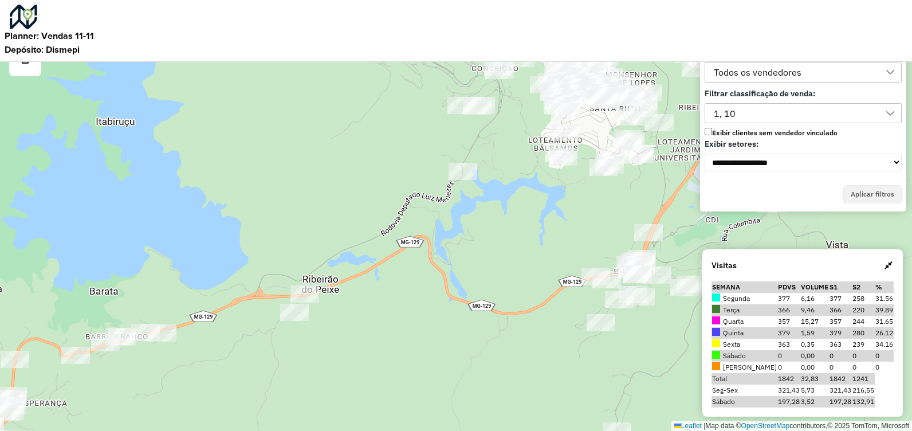
drag, startPoint x: 655, startPoint y: 228, endPoint x: 531, endPoint y: 233, distance: 123.8
click at [483, 223] on div "Leaflet | Map data © OpenStreetMap contributors,© 2025 TomTom, Microsoft" at bounding box center [456, 215] width 912 height 431
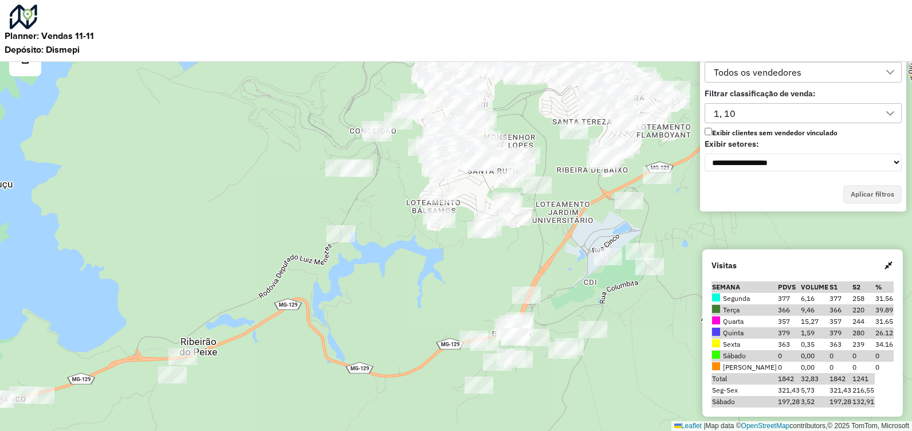
drag, startPoint x: 564, startPoint y: 200, endPoint x: 448, endPoint y: 257, distance: 128.6
click at [448, 257] on div "Leaflet | Map data © OpenStreetMap contributors,© 2025 TomTom, Microsoft" at bounding box center [456, 215] width 912 height 431
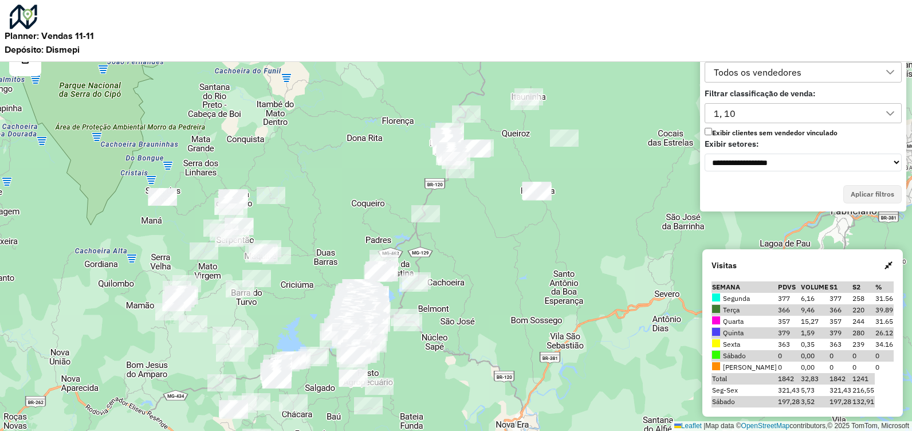
drag, startPoint x: 598, startPoint y: 239, endPoint x: 513, endPoint y: 274, distance: 92.4
click at [513, 275] on div "Leaflet | Map data © OpenStreetMap contributors,© 2025 TomTom, Microsoft" at bounding box center [456, 215] width 912 height 431
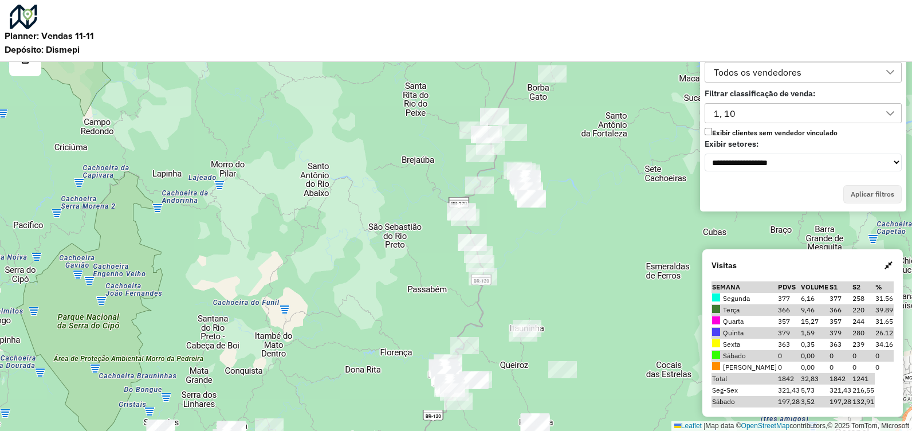
drag, startPoint x: 480, startPoint y: 221, endPoint x: 468, endPoint y: 454, distance: 233.4
click at [468, 430] on html "**********" at bounding box center [456, 215] width 912 height 431
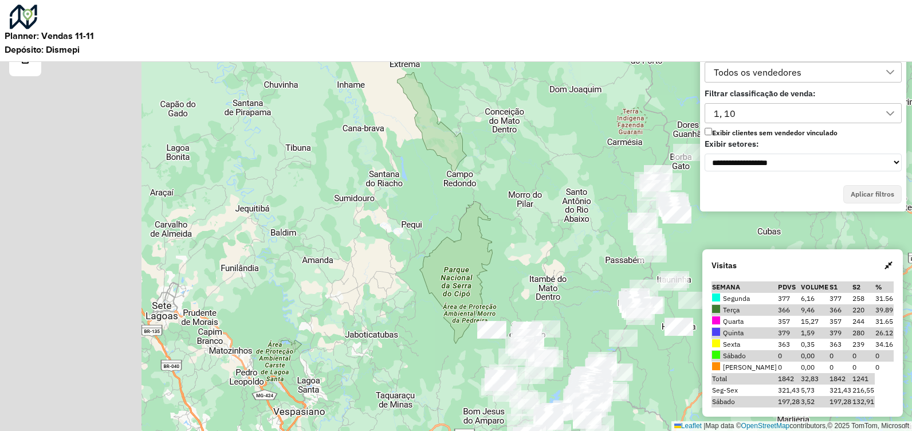
drag, startPoint x: 586, startPoint y: 213, endPoint x: 743, endPoint y: 213, distance: 156.9
click at [745, 214] on div "Leaflet | Map data © OpenStreetMap contributors,© 2025 TomTom, Microsoft" at bounding box center [456, 215] width 912 height 431
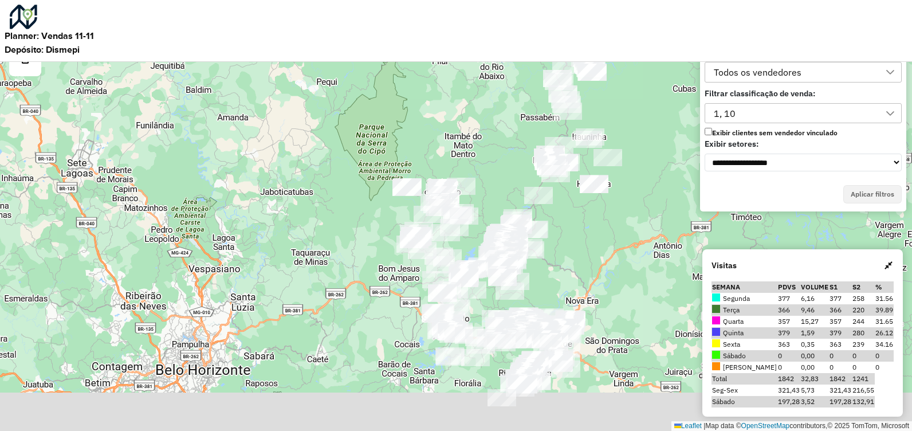
drag, startPoint x: 573, startPoint y: 219, endPoint x: 479, endPoint y: 184, distance: 99.9
click at [496, 123] on div "Leaflet | Map data © OpenStreetMap contributors,© 2025 TomTom, Microsoft" at bounding box center [456, 215] width 912 height 431
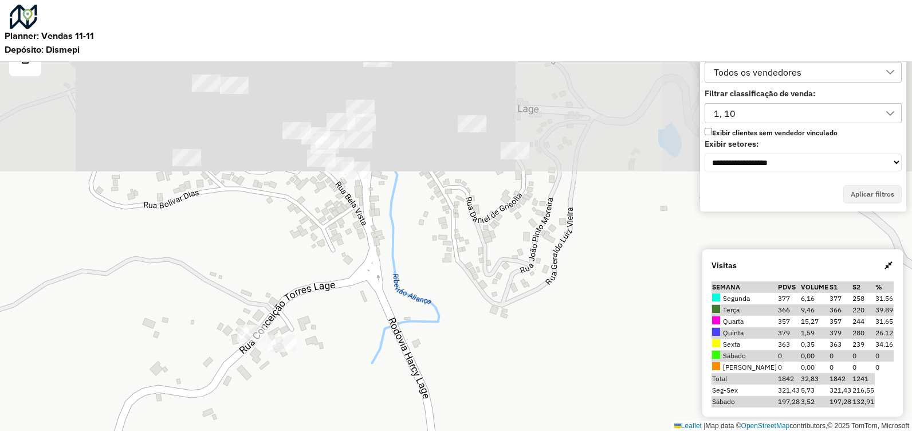
drag, startPoint x: 491, startPoint y: 250, endPoint x: 478, endPoint y: 374, distance: 125.0
click at [478, 374] on div "Leaflet | Map data © OpenStreetMap contributors,© 2025 TomTom, Microsoft" at bounding box center [456, 215] width 912 height 431
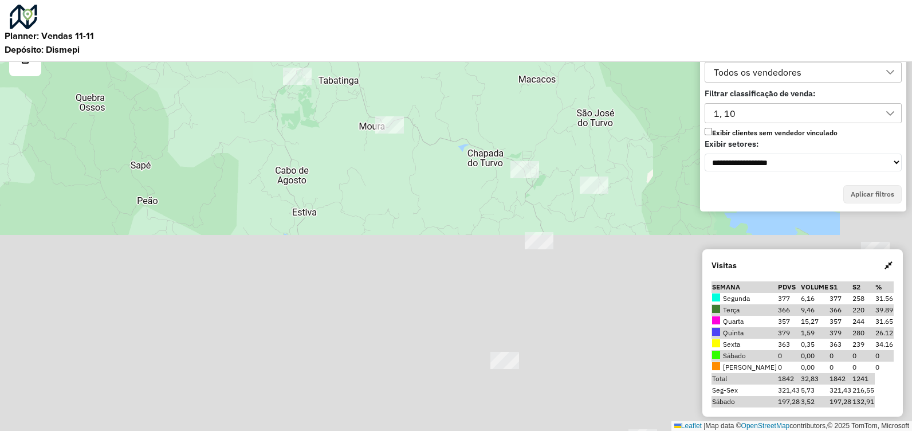
drag, startPoint x: 565, startPoint y: 319, endPoint x: 432, endPoint y: 100, distance: 255.9
click at [432, 100] on div "Leaflet | Map data © OpenStreetMap contributors,© 2025 TomTom, Microsoft" at bounding box center [456, 215] width 912 height 431
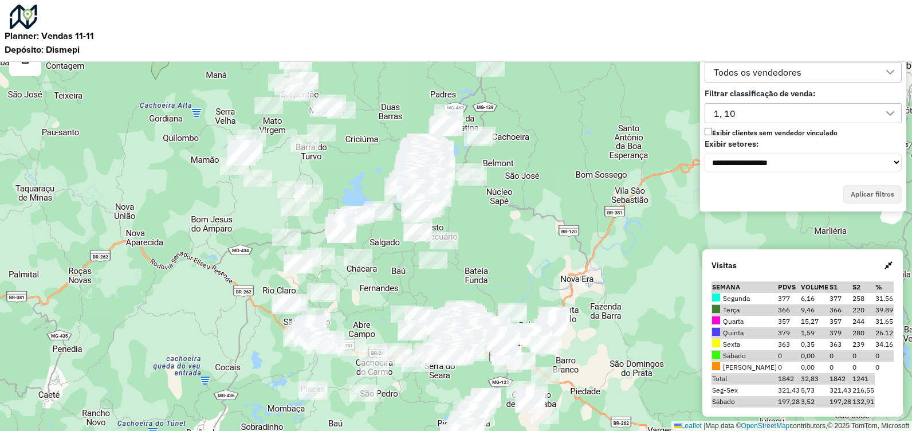
drag, startPoint x: 578, startPoint y: 281, endPoint x: 392, endPoint y: 295, distance: 187.2
click at [383, 289] on div "Leaflet | Map data © OpenStreetMap contributors,© 2025 TomTom, Microsoft" at bounding box center [456, 215] width 912 height 431
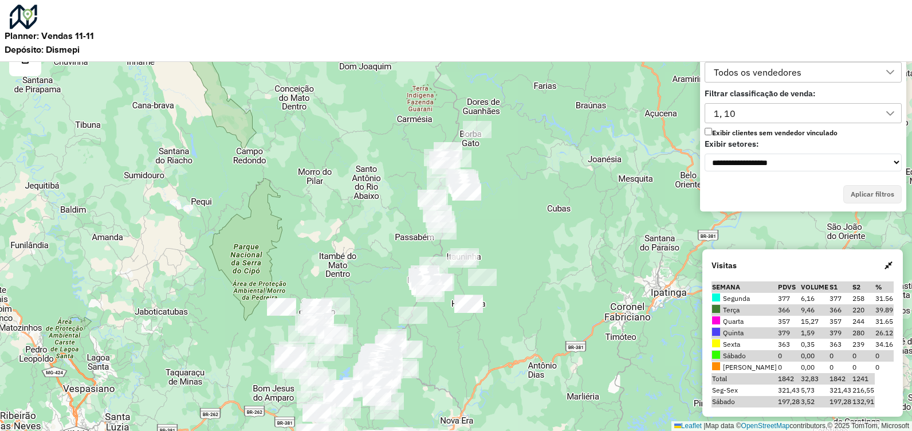
drag, startPoint x: 514, startPoint y: 244, endPoint x: 489, endPoint y: 353, distance: 112.1
click at [490, 372] on div "Leaflet | Map data © OpenStreetMap contributors,© 2025 TomTom, Microsoft" at bounding box center [456, 215] width 912 height 431
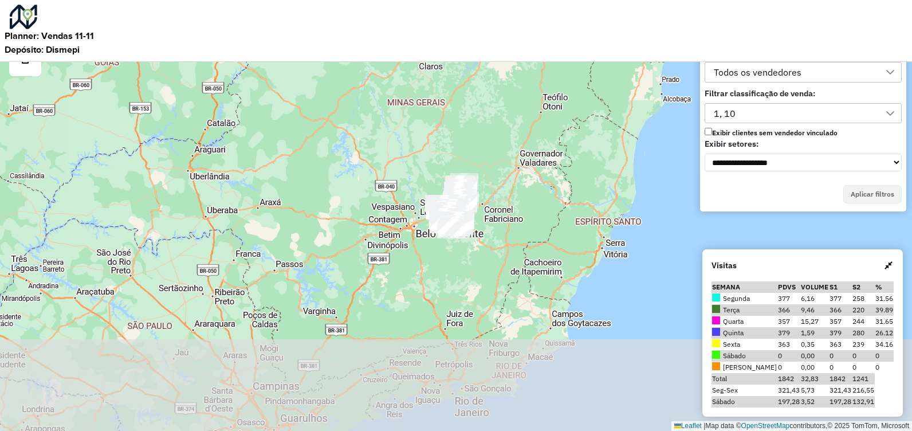
drag, startPoint x: 576, startPoint y: 321, endPoint x: 503, endPoint y: 224, distance: 120.6
click at [488, 226] on div "Leaflet | Map data © OpenStreetMap contributors,© 2025 TomTom, Microsoft" at bounding box center [456, 215] width 912 height 431
